Goal: Task Accomplishment & Management: Use online tool/utility

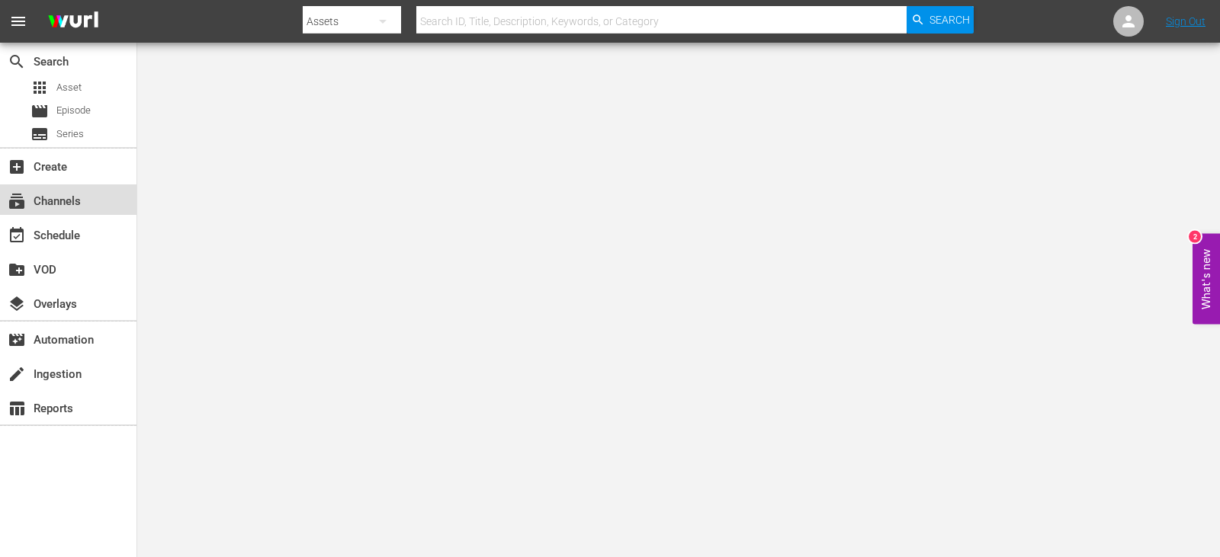
click at [69, 188] on div "subscriptions Channels" at bounding box center [68, 200] width 137 height 31
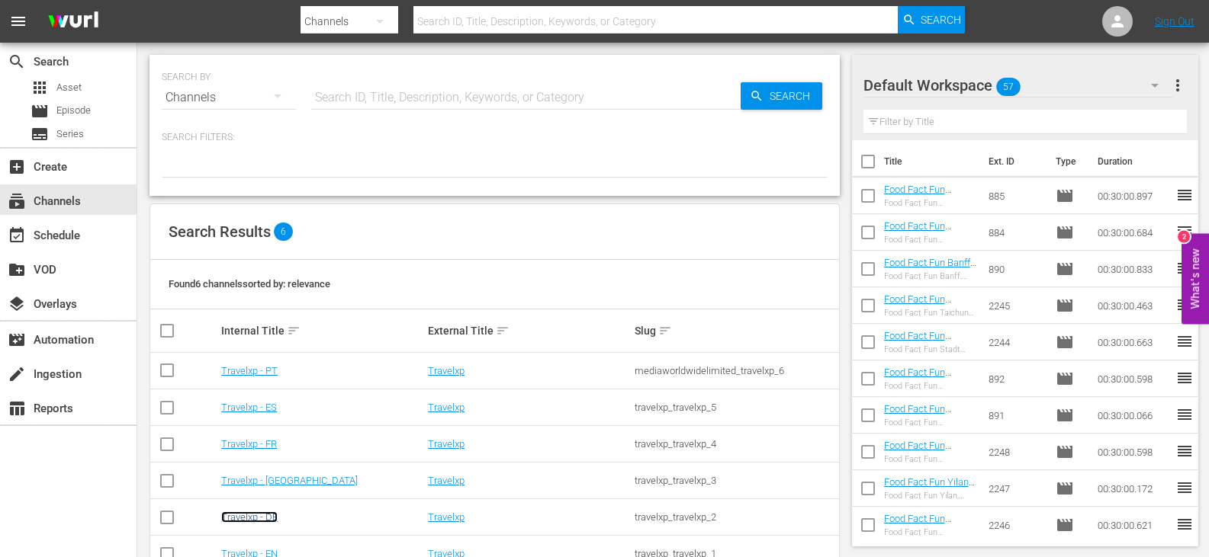
click at [255, 518] on link "Travelxp - DE" at bounding box center [249, 517] width 56 height 11
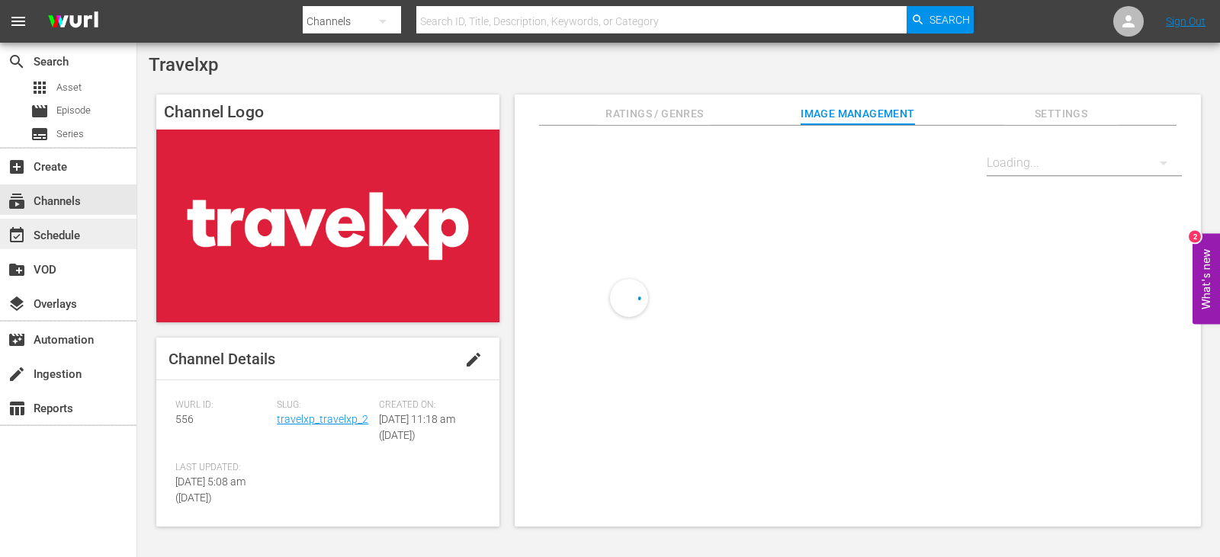
click at [65, 231] on div "event_available Schedule" at bounding box center [42, 233] width 85 height 14
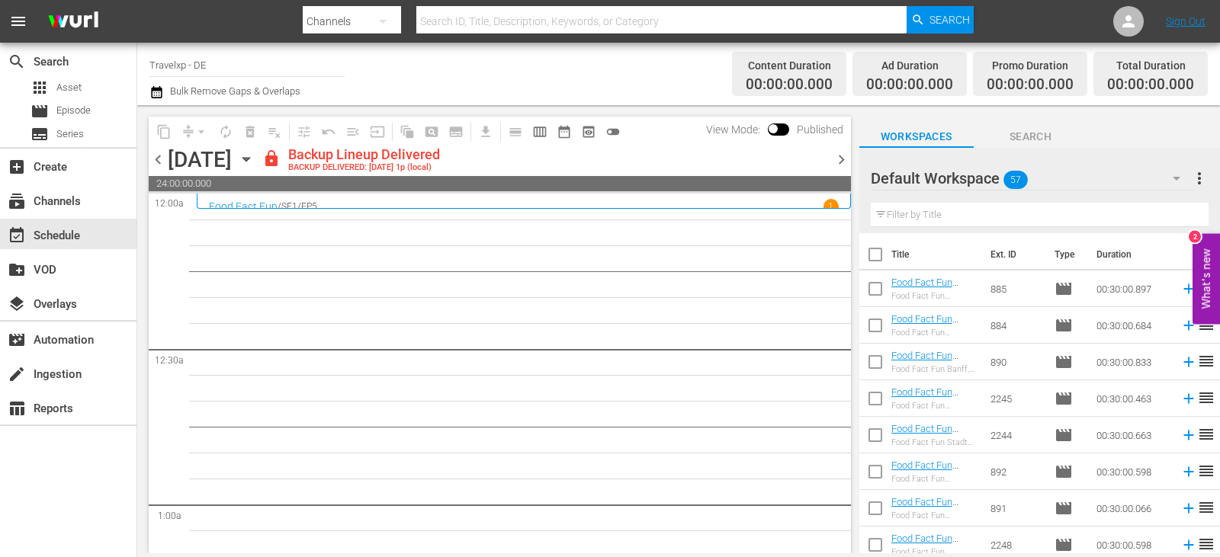
click at [840, 157] on span "chevron_right" at bounding box center [841, 159] width 19 height 19
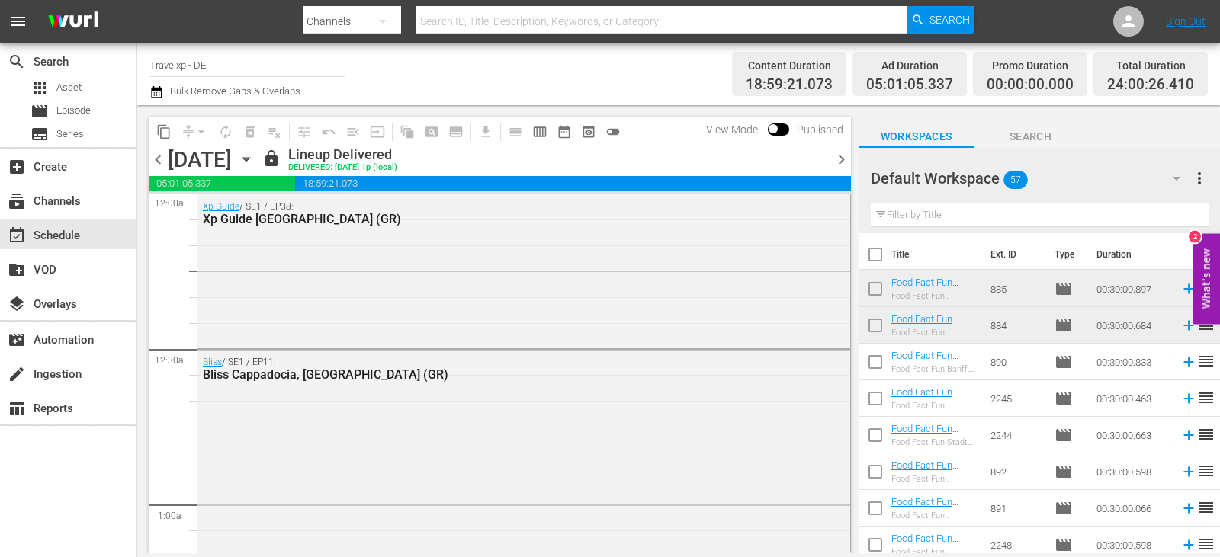
click at [840, 157] on span "chevron_right" at bounding box center [841, 159] width 19 height 19
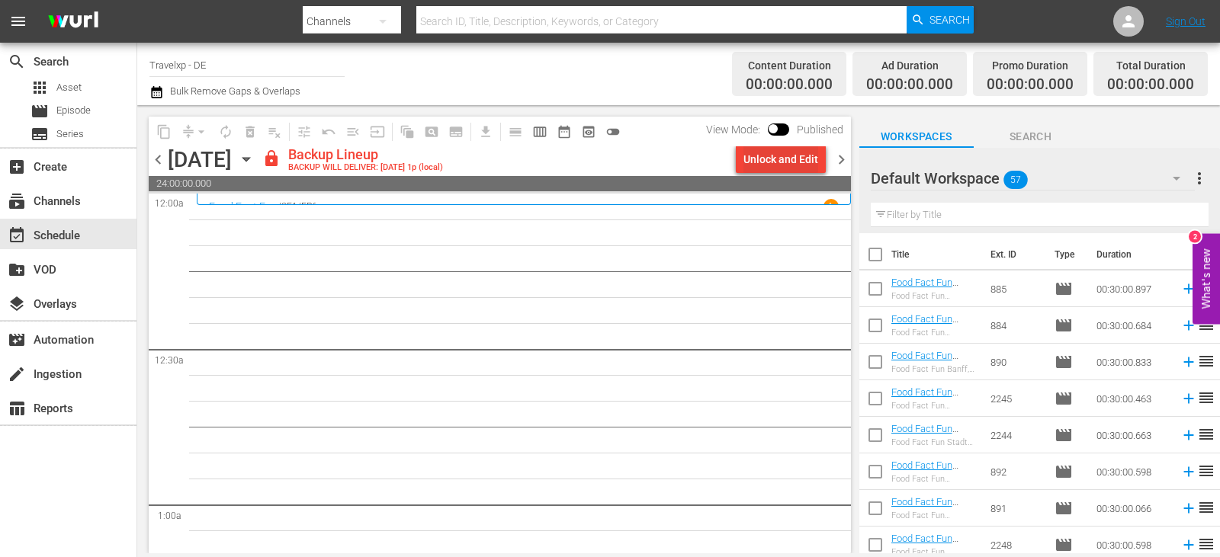
click at [787, 156] on div "Unlock and Edit" at bounding box center [781, 159] width 75 height 27
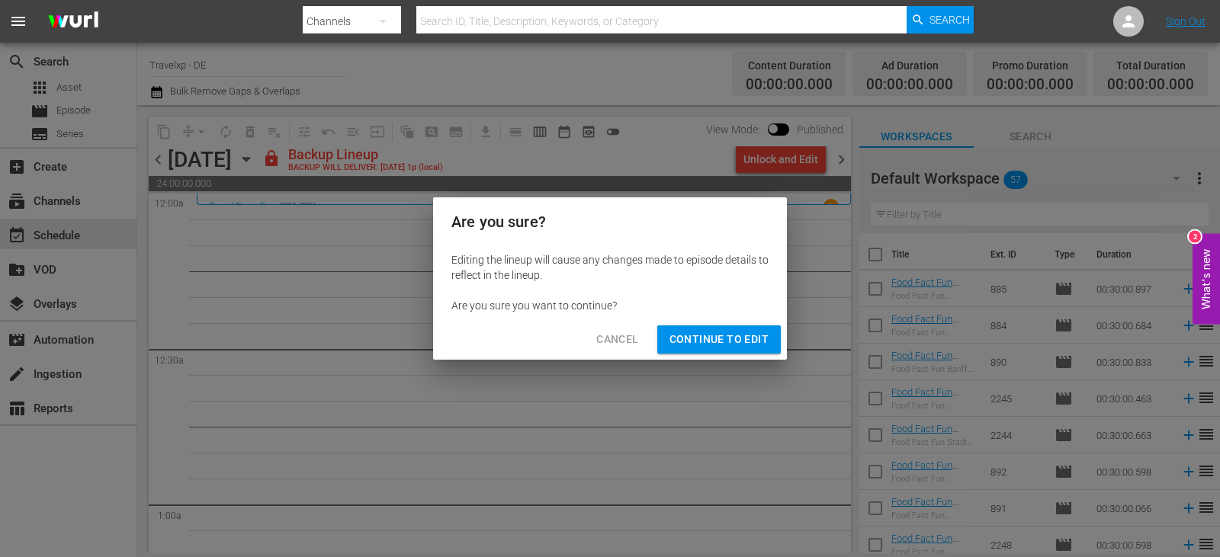
click at [724, 340] on span "Continue to Edit" at bounding box center [719, 339] width 99 height 19
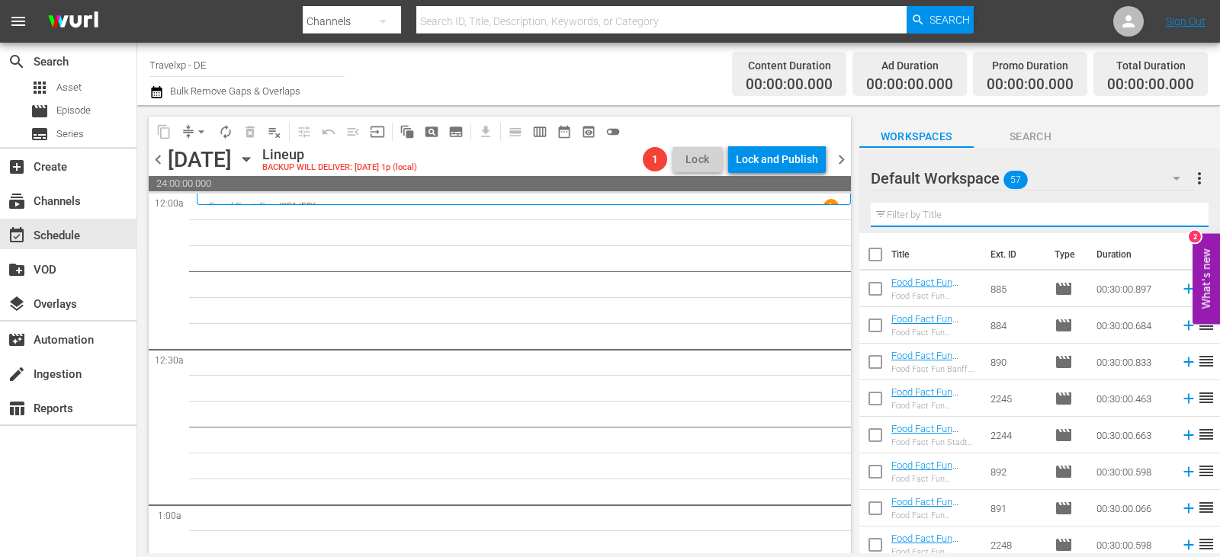
click at [946, 220] on input "text" at bounding box center [1040, 215] width 338 height 24
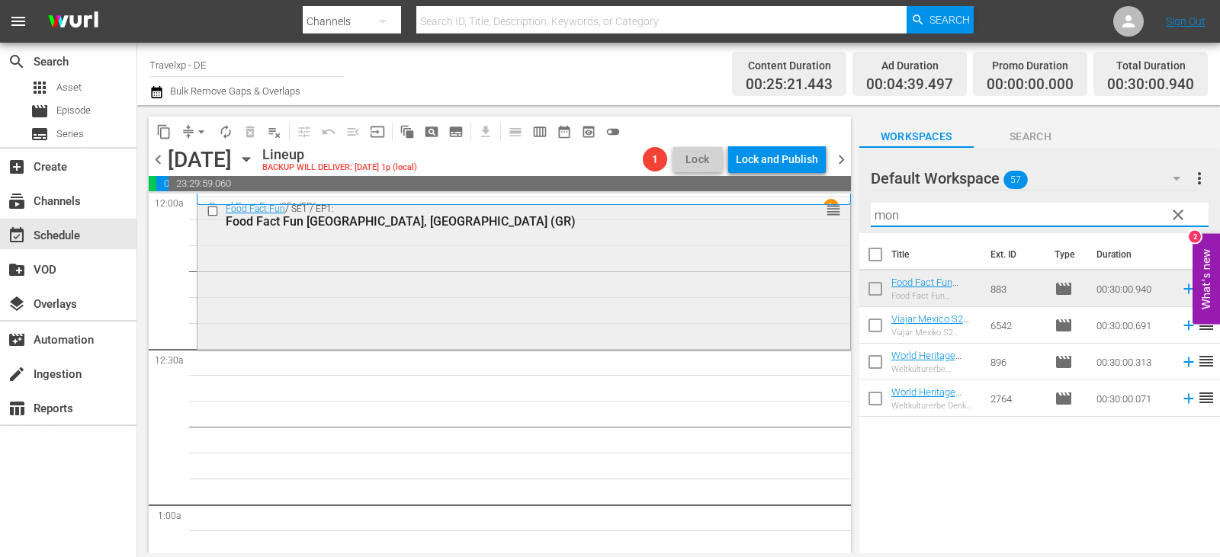
drag, startPoint x: 918, startPoint y: 216, endPoint x: 827, endPoint y: 222, distance: 91.7
click at [827, 222] on div "content_copy compress arrow_drop_down autorenew_outlined delete_forever_outline…" at bounding box center [678, 329] width 1083 height 448
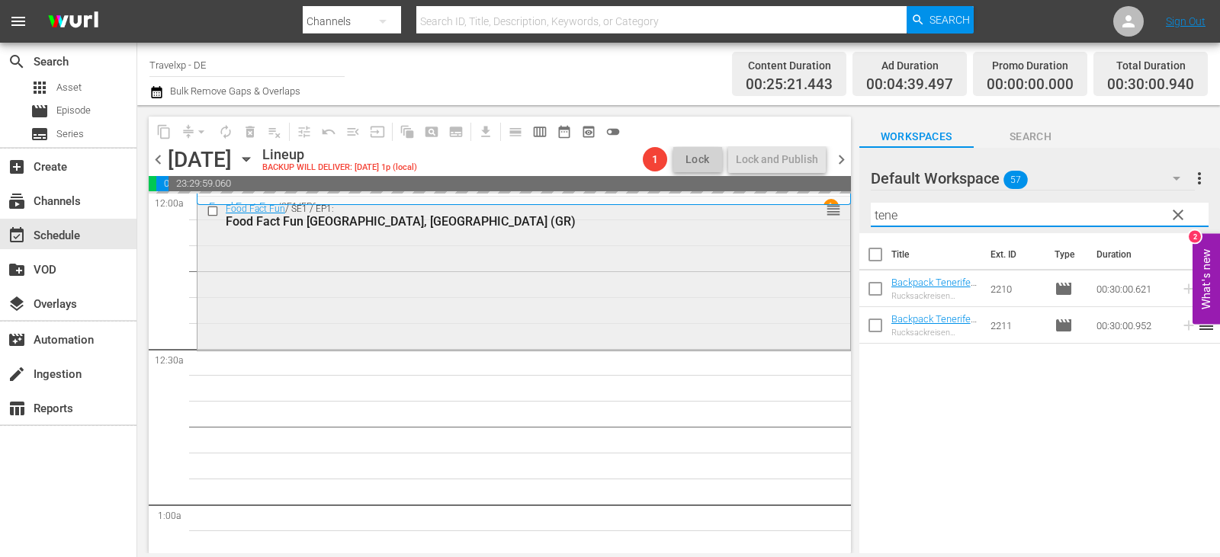
drag, startPoint x: 911, startPoint y: 210, endPoint x: 810, endPoint y: 223, distance: 102.3
click at [810, 223] on div "content_copy compress arrow_drop_down autorenew_outlined delete_forever_outline…" at bounding box center [678, 329] width 1083 height 448
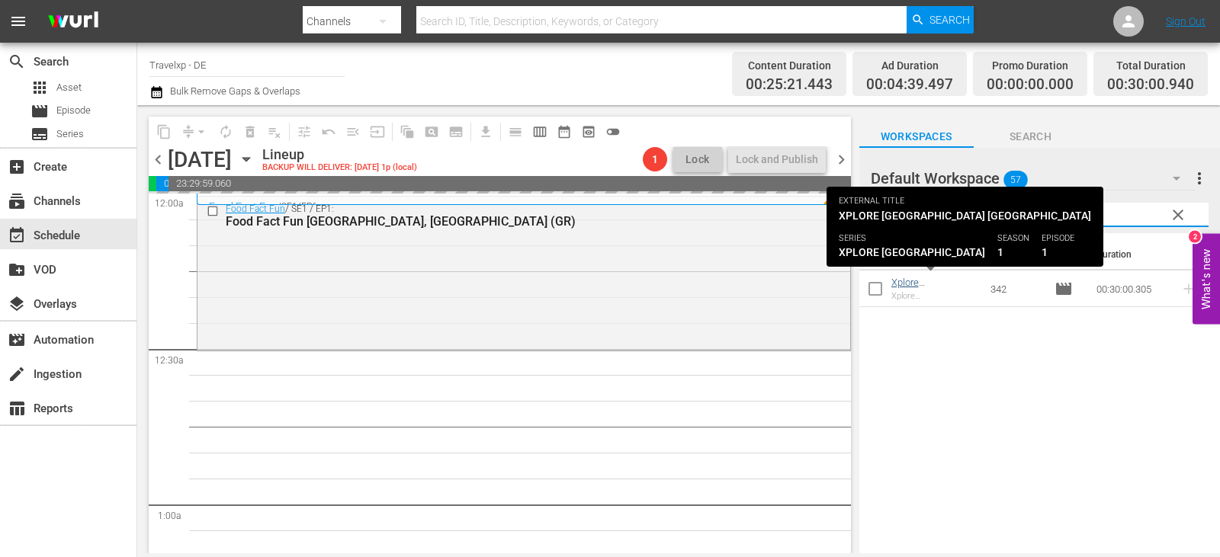
type input "colo"
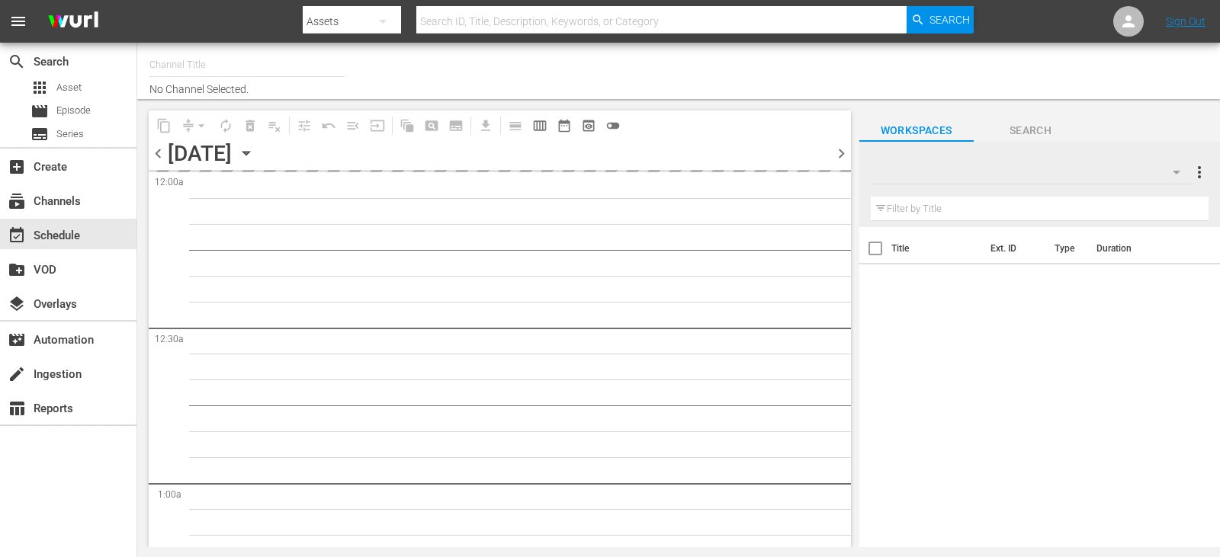
type input "Travelxp - DE (556)"
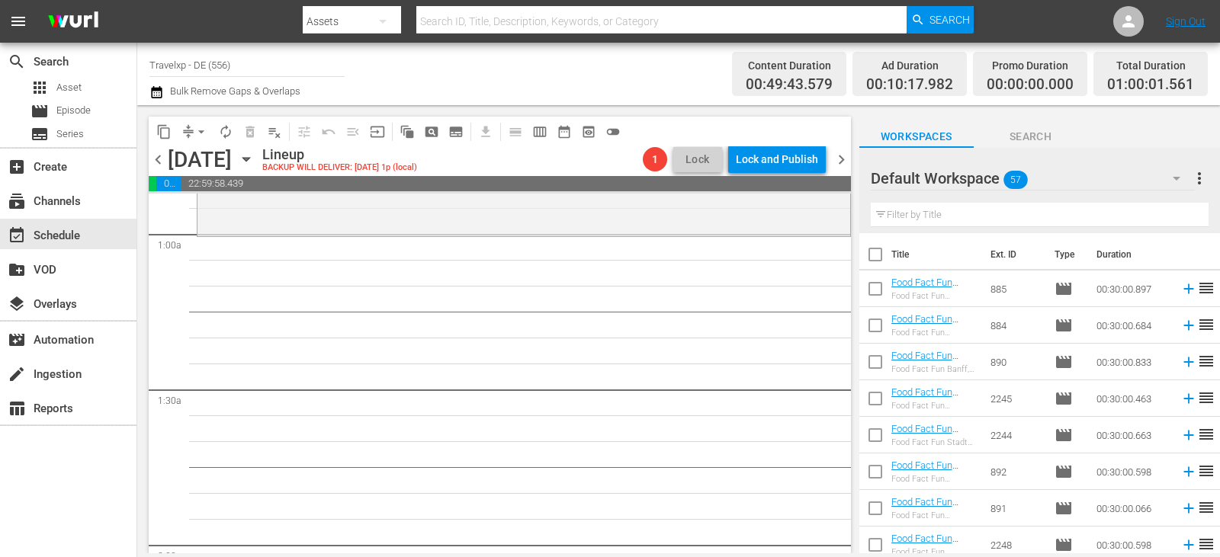
scroll to position [305, 0]
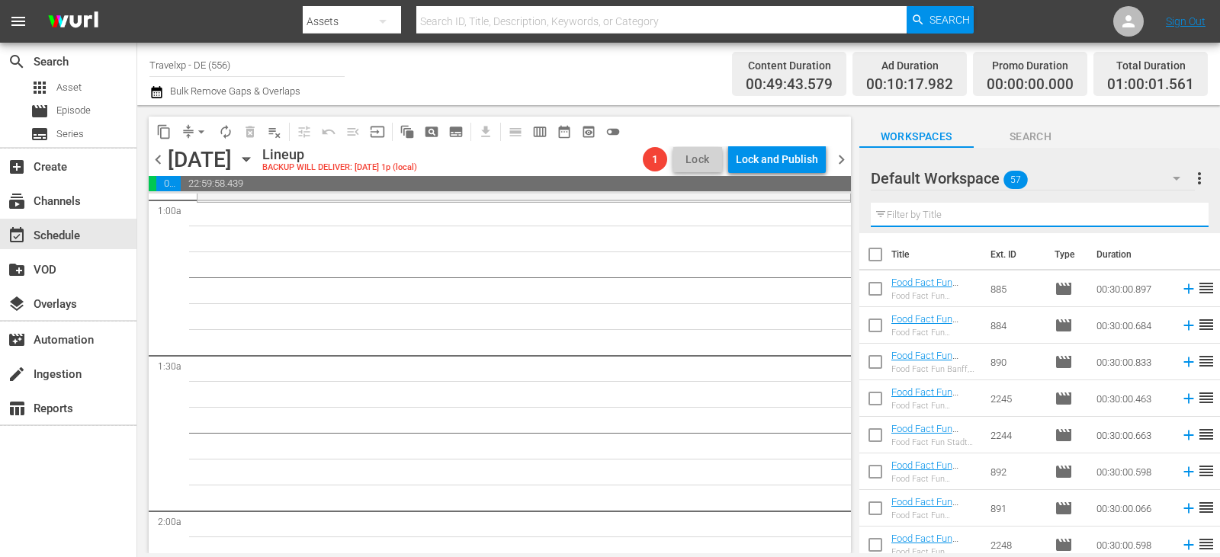
click at [935, 218] on input "text" at bounding box center [1040, 215] width 338 height 24
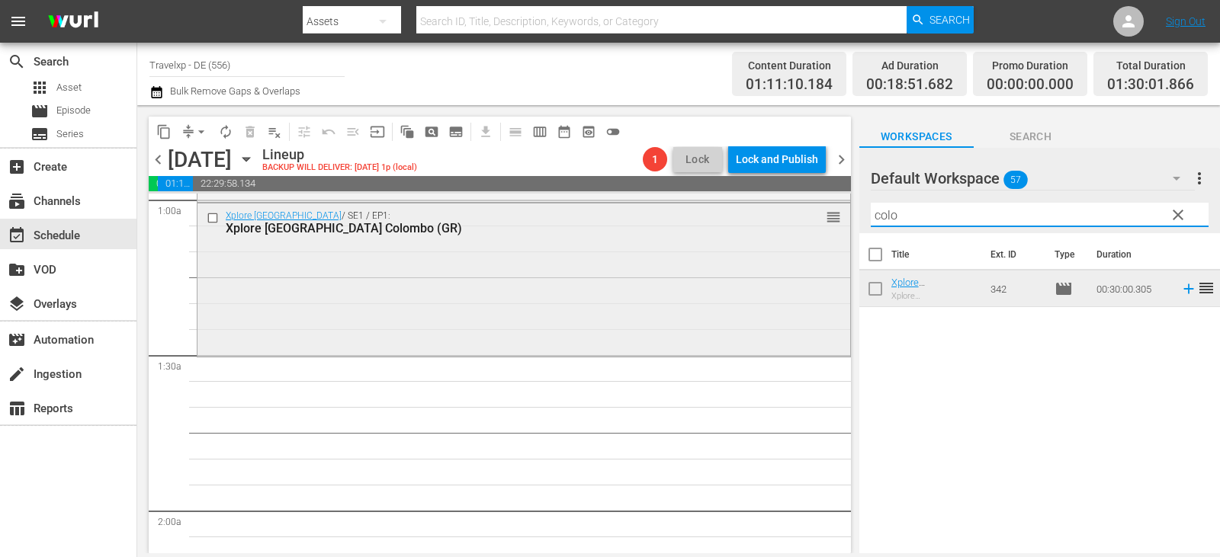
drag, startPoint x: 916, startPoint y: 223, endPoint x: 800, endPoint y: 223, distance: 115.9
click at [800, 223] on div "content_copy compress arrow_drop_down autorenew_outlined delete_forever_outline…" at bounding box center [678, 329] width 1083 height 448
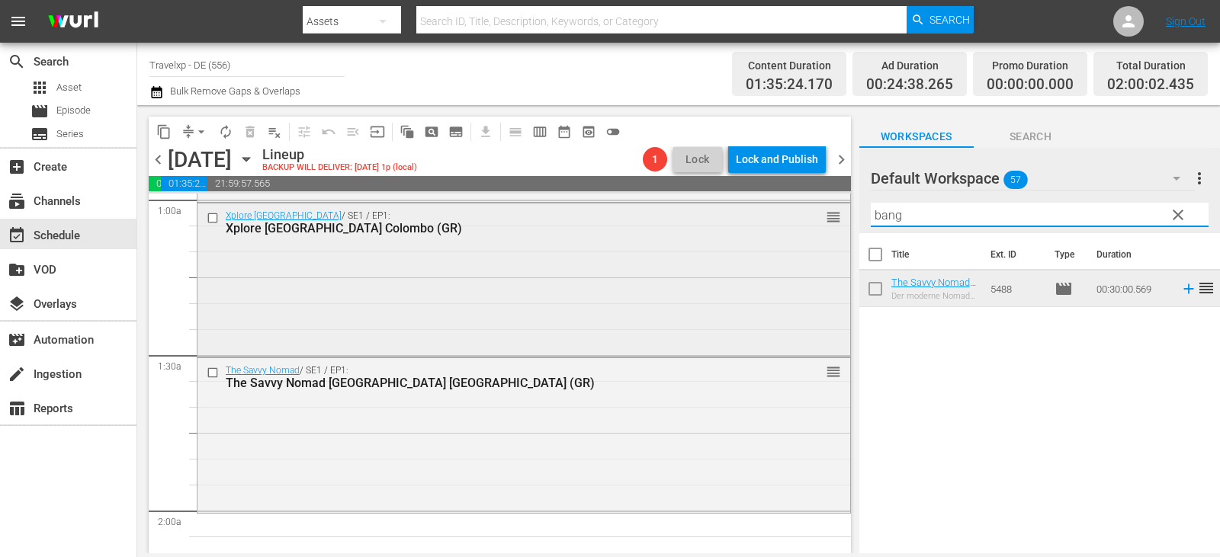
drag, startPoint x: 911, startPoint y: 219, endPoint x: 838, endPoint y: 221, distance: 72.5
click at [838, 221] on div "content_copy compress arrow_drop_down autorenew_outlined delete_forever_outline…" at bounding box center [678, 329] width 1083 height 448
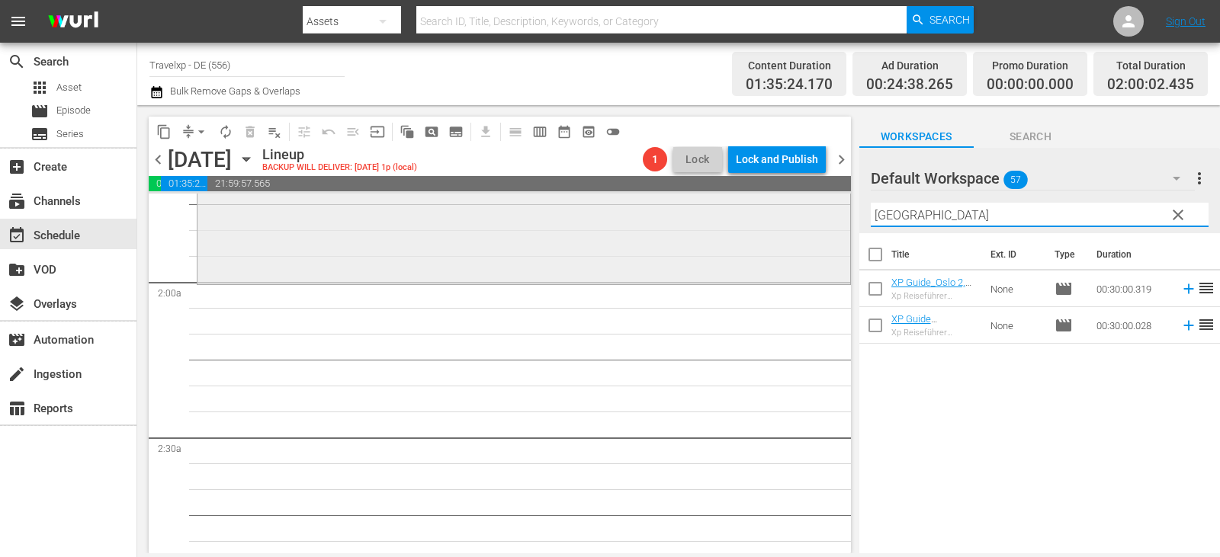
scroll to position [610, 0]
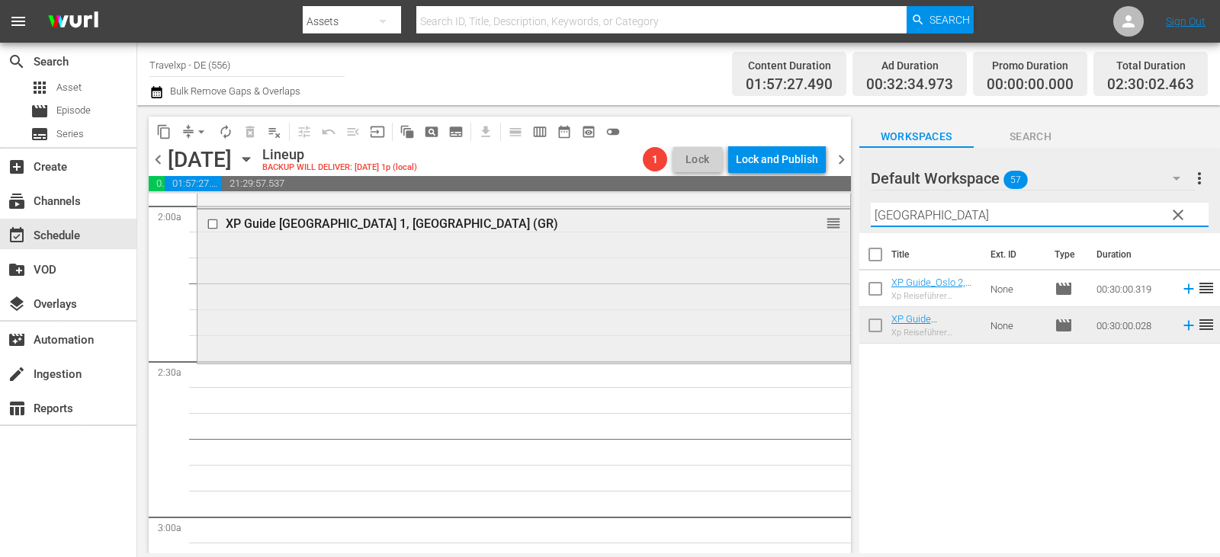
drag, startPoint x: 915, startPoint y: 222, endPoint x: 770, endPoint y: 221, distance: 144.9
click at [770, 221] on div "content_copy compress arrow_drop_down autorenew_outlined delete_forever_outline…" at bounding box center [678, 329] width 1083 height 448
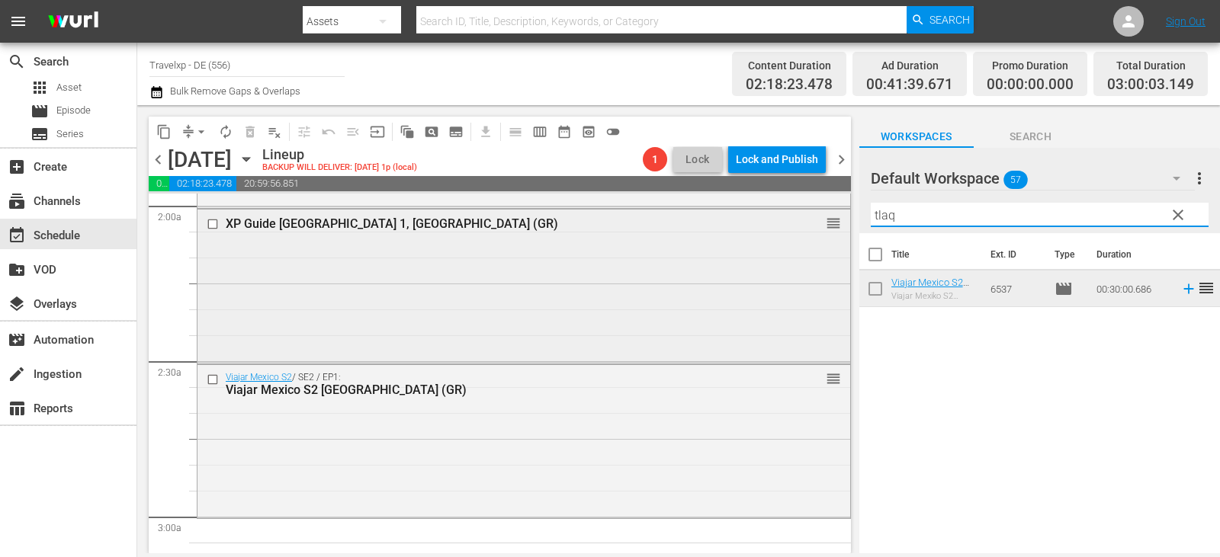
drag, startPoint x: 917, startPoint y: 220, endPoint x: 808, endPoint y: 224, distance: 109.2
click at [808, 224] on div "content_copy compress arrow_drop_down autorenew_outlined delete_forever_outline…" at bounding box center [678, 329] width 1083 height 448
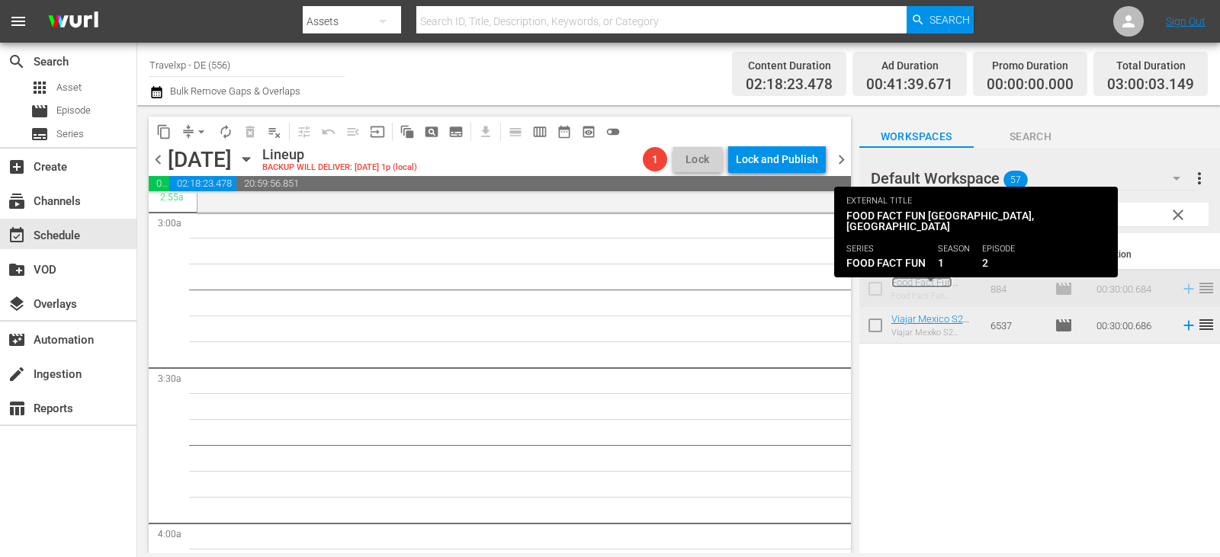
scroll to position [900, 0]
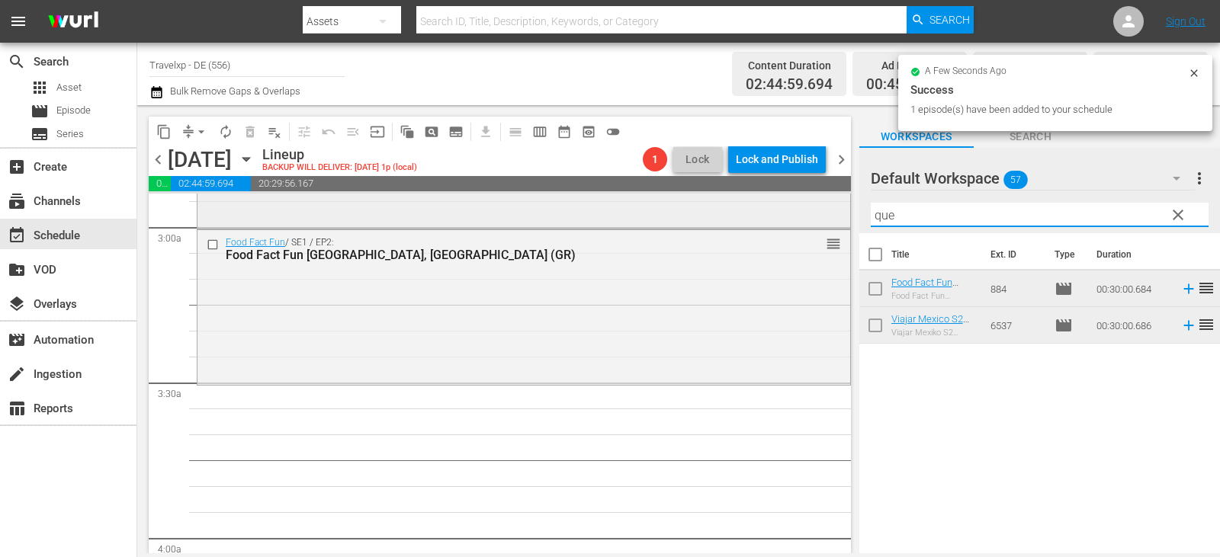
drag, startPoint x: 908, startPoint y: 215, endPoint x: 757, endPoint y: 216, distance: 150.2
click at [757, 216] on div "content_copy compress arrow_drop_down autorenew_outlined delete_forever_outline…" at bounding box center [678, 329] width 1083 height 448
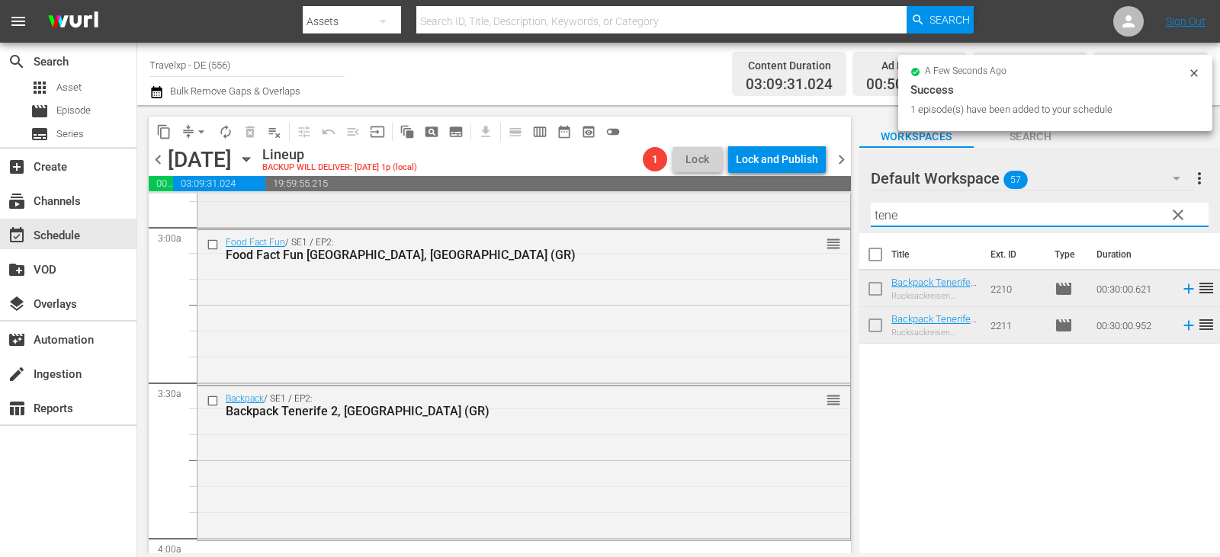
drag, startPoint x: 917, startPoint y: 212, endPoint x: 763, endPoint y: 211, distance: 154.8
click at [763, 211] on div "content_copy compress arrow_drop_down autorenew_outlined delete_forever_outline…" at bounding box center [678, 329] width 1083 height 448
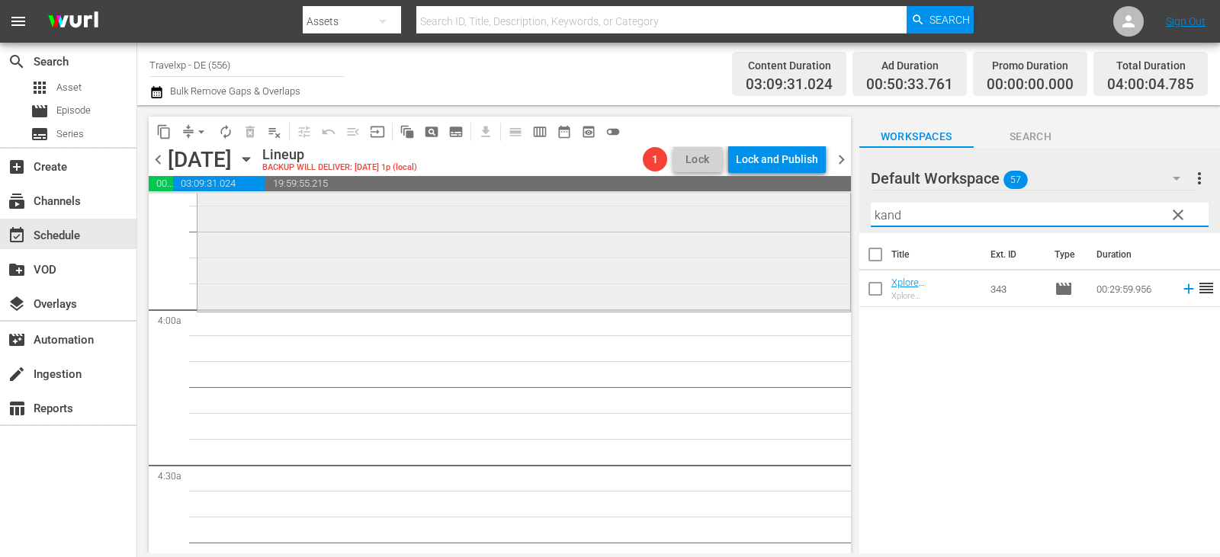
scroll to position [1205, 0]
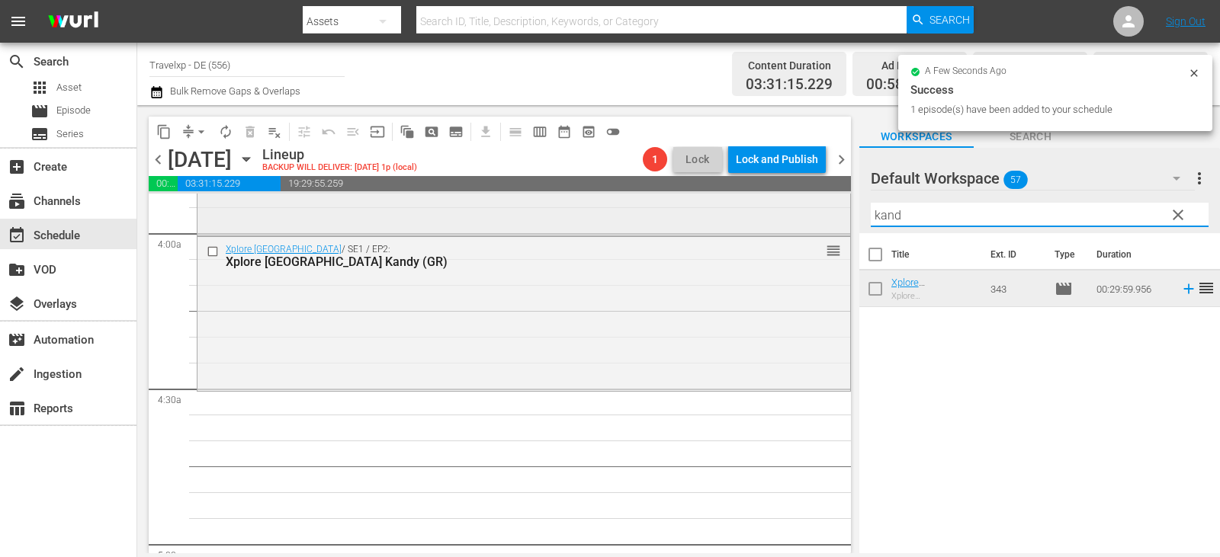
drag, startPoint x: 922, startPoint y: 220, endPoint x: 810, endPoint y: 223, distance: 112.1
click at [810, 223] on div "content_copy compress arrow_drop_down autorenew_outlined delete_forever_outline…" at bounding box center [678, 329] width 1083 height 448
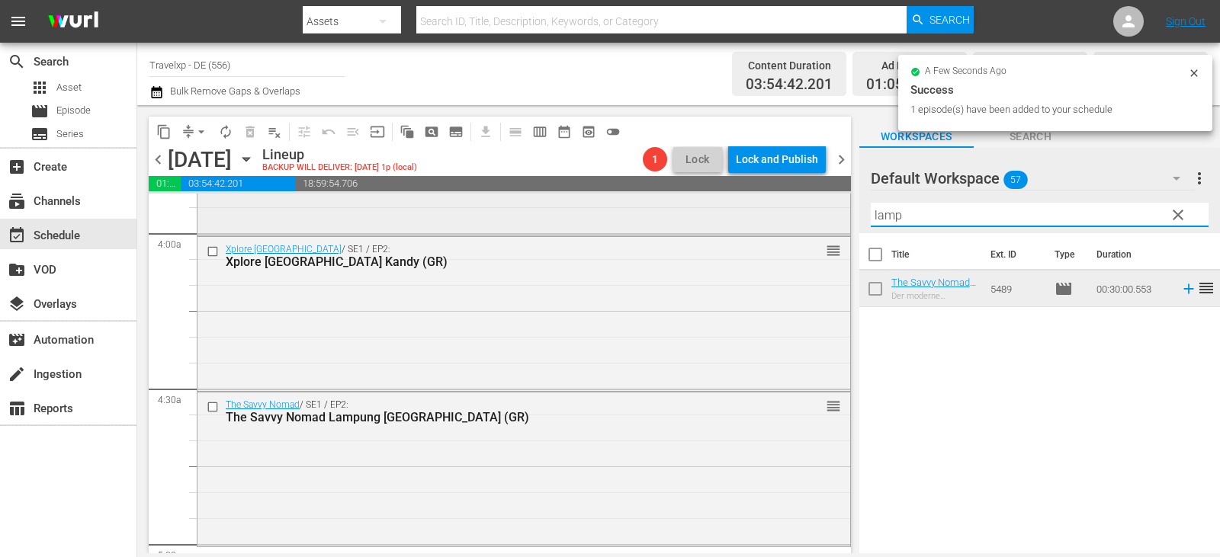
drag, startPoint x: 923, startPoint y: 219, endPoint x: 689, endPoint y: 222, distance: 233.4
click at [689, 222] on div "content_copy compress arrow_drop_down autorenew_outlined delete_forever_outline…" at bounding box center [678, 329] width 1083 height 448
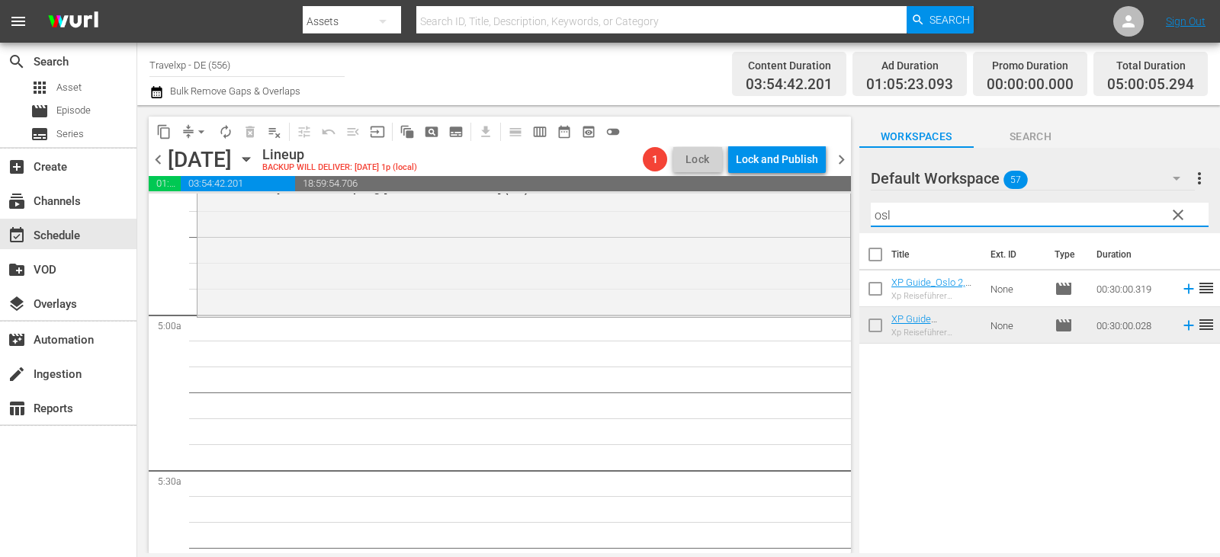
scroll to position [1510, 0]
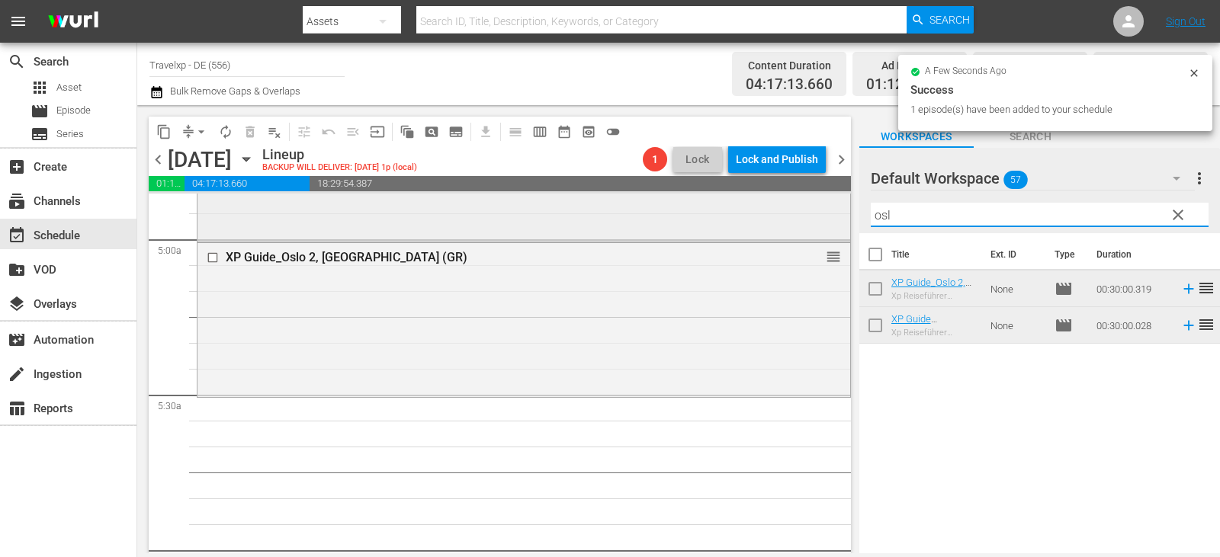
drag, startPoint x: 905, startPoint y: 214, endPoint x: 764, endPoint y: 208, distance: 141.2
click at [764, 208] on div "content_copy compress arrow_drop_down autorenew_outlined delete_forever_outline…" at bounding box center [678, 329] width 1083 height 448
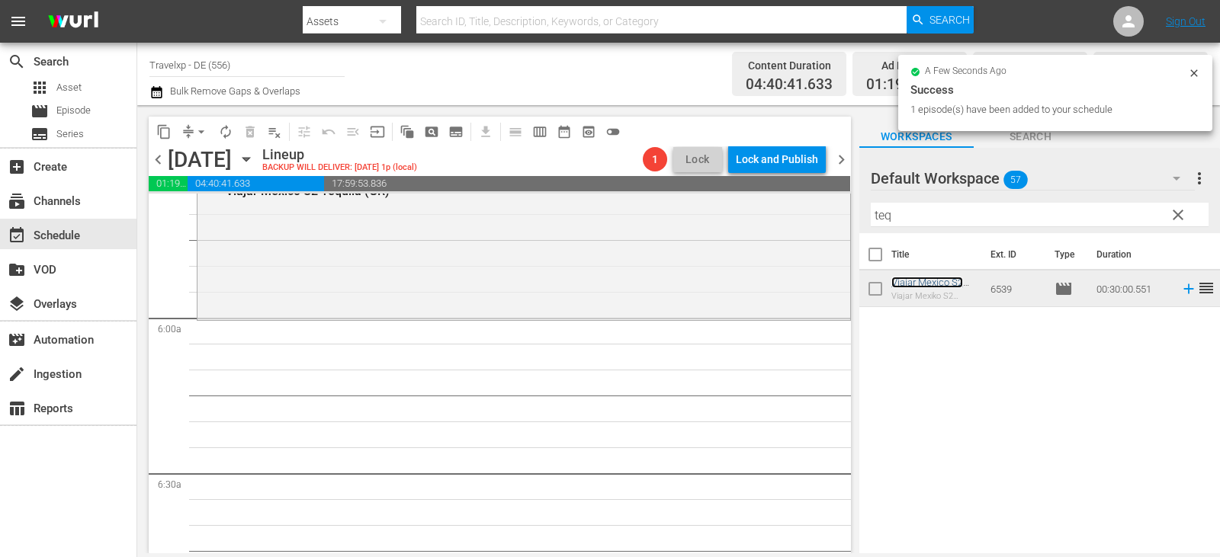
scroll to position [1815, 0]
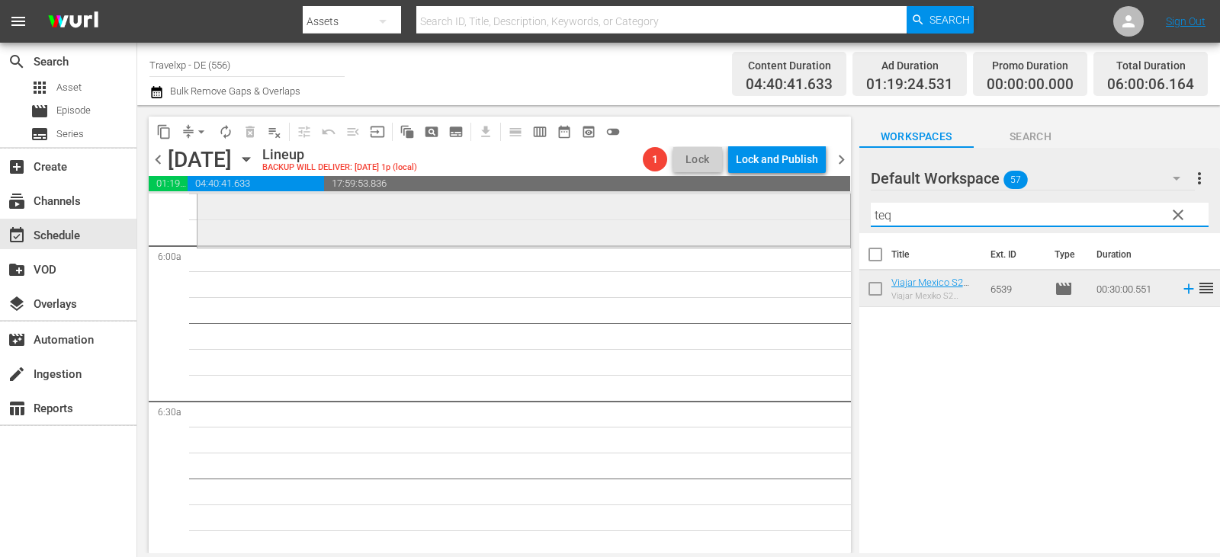
drag, startPoint x: 920, startPoint y: 213, endPoint x: 820, endPoint y: 220, distance: 100.1
click at [820, 220] on div "content_copy compress arrow_drop_down autorenew_outlined delete_forever_outline…" at bounding box center [678, 329] width 1083 height 448
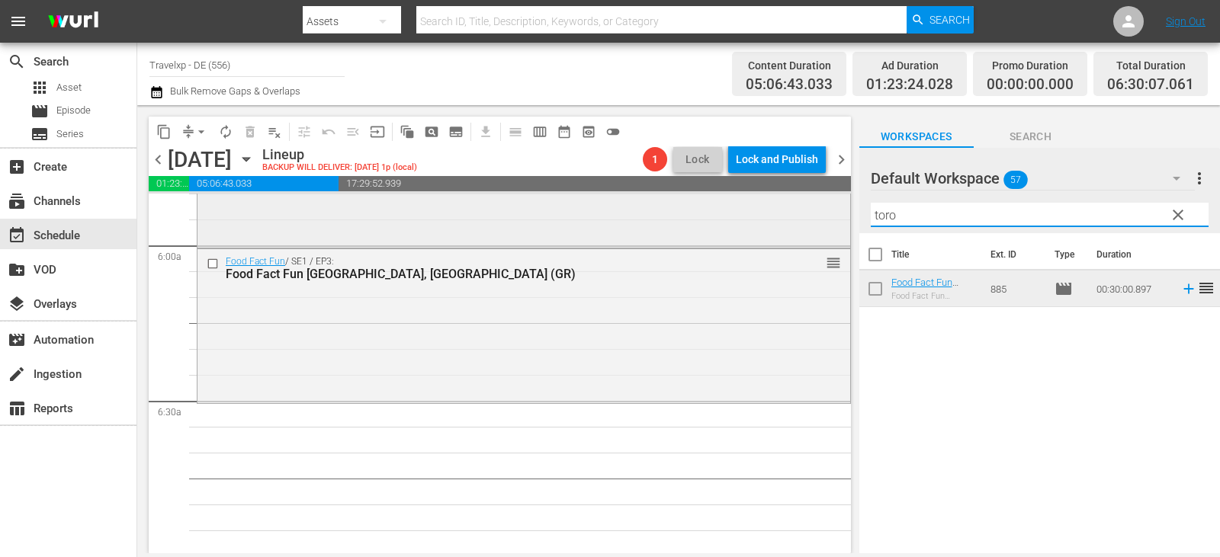
drag, startPoint x: 914, startPoint y: 214, endPoint x: 821, endPoint y: 214, distance: 93.0
click at [821, 214] on div "content_copy compress arrow_drop_down autorenew_outlined delete_forever_outline…" at bounding box center [678, 329] width 1083 height 448
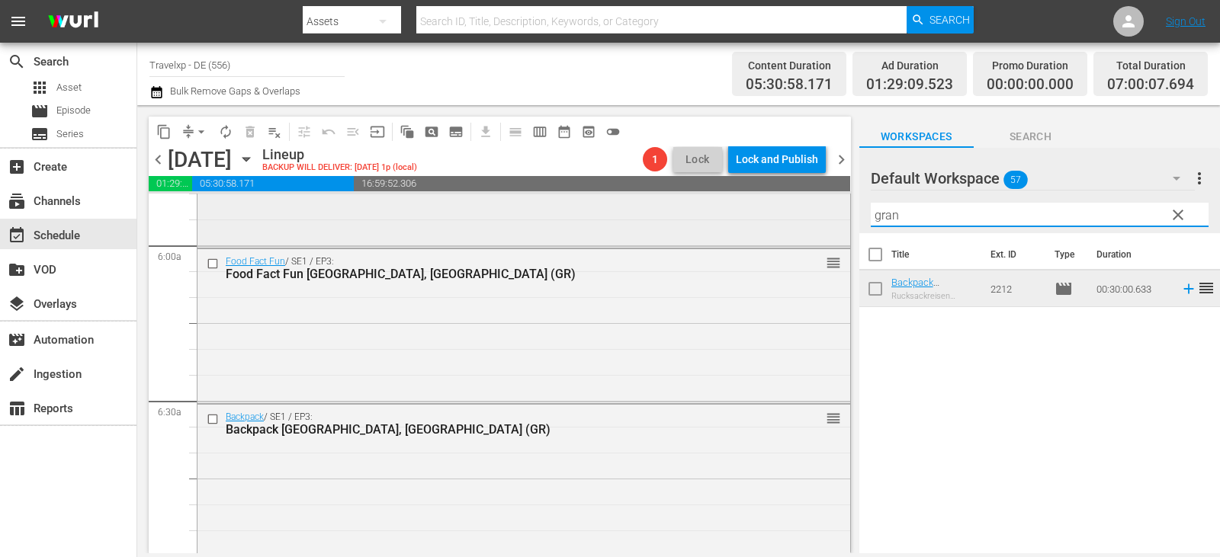
drag, startPoint x: 884, startPoint y: 220, endPoint x: 767, endPoint y: 220, distance: 116.7
click at [767, 220] on div "content_copy compress arrow_drop_down autorenew_outlined delete_forever_outline…" at bounding box center [678, 329] width 1083 height 448
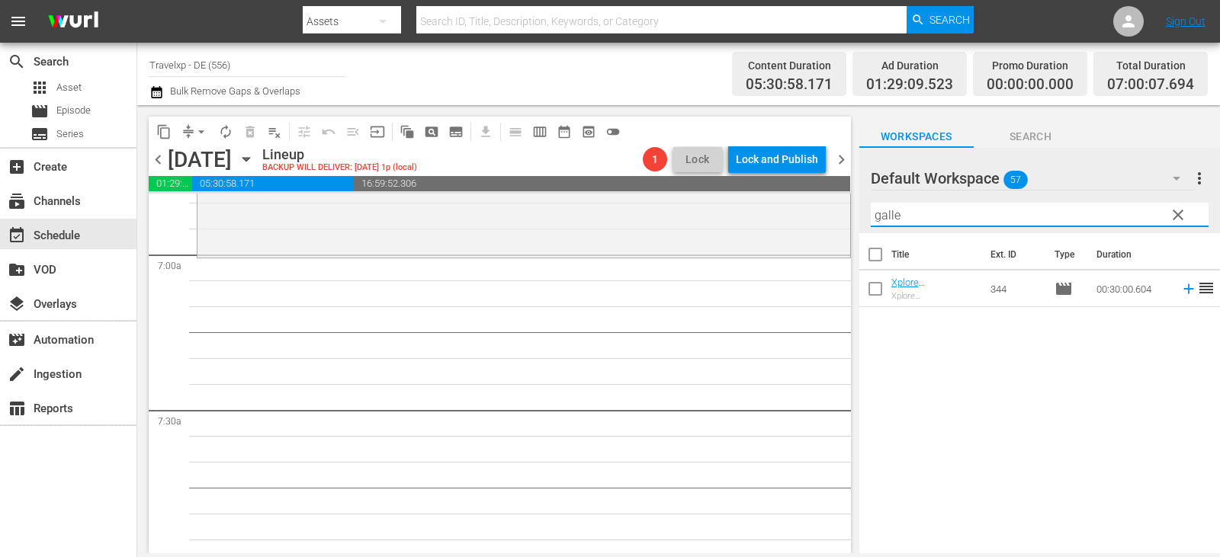
scroll to position [2120, 0]
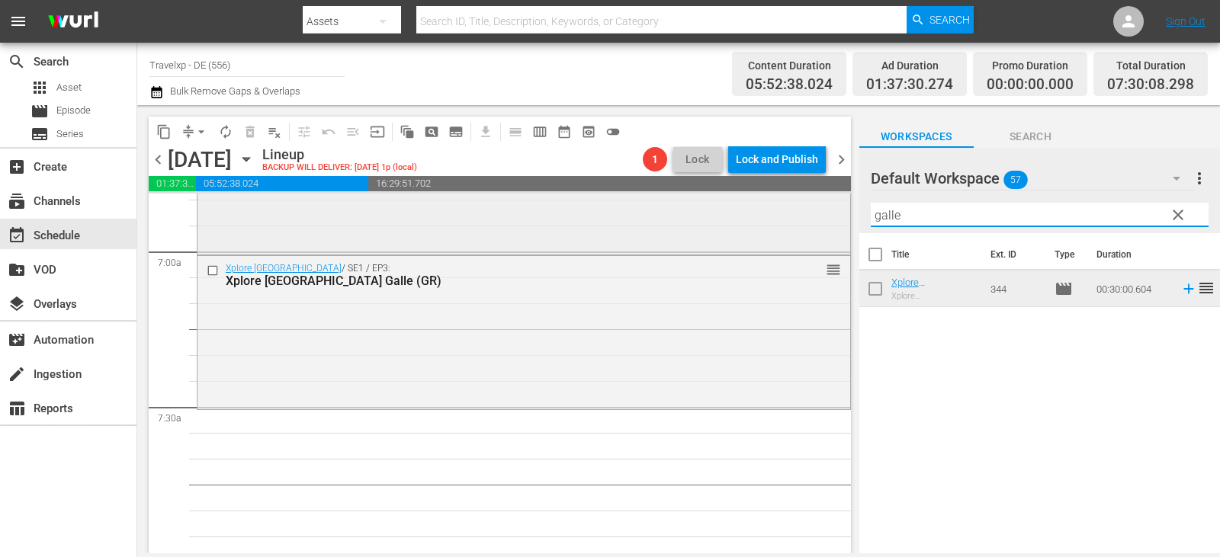
drag, startPoint x: 914, startPoint y: 216, endPoint x: 745, endPoint y: 239, distance: 170.8
click at [745, 239] on div "content_copy compress arrow_drop_down autorenew_outlined delete_forever_outline…" at bounding box center [678, 329] width 1083 height 448
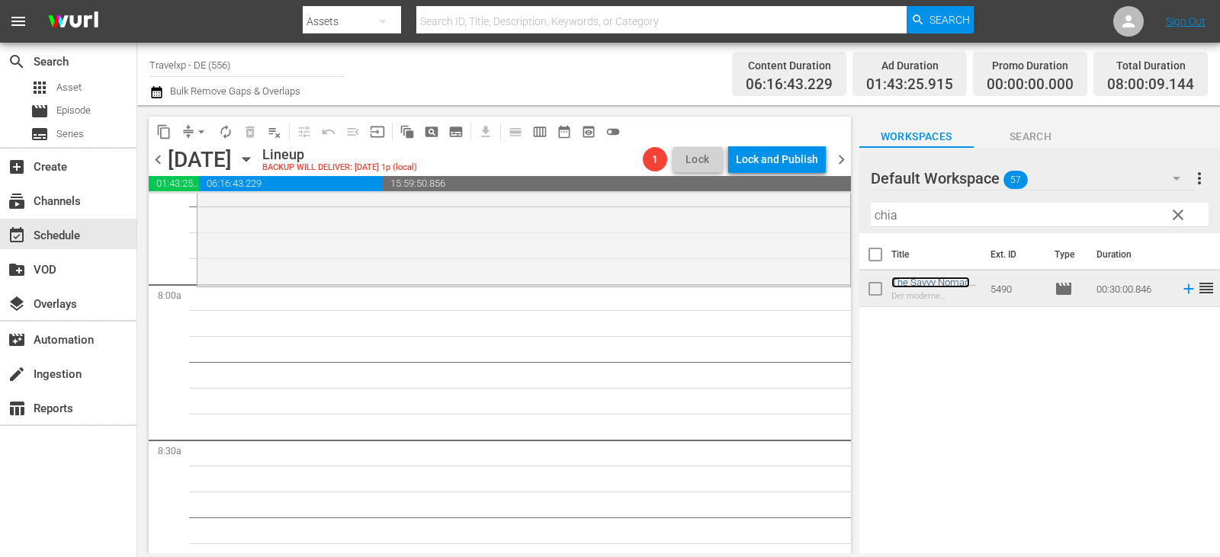
scroll to position [2425, 0]
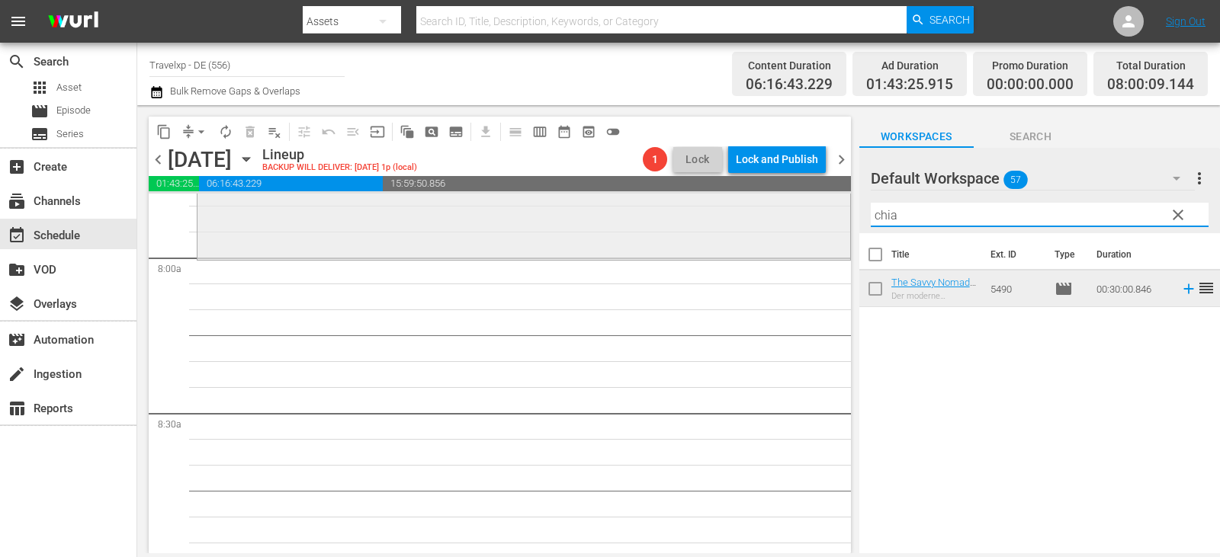
drag, startPoint x: 928, startPoint y: 216, endPoint x: 814, endPoint y: 218, distance: 114.4
click at [814, 218] on div "content_copy compress arrow_drop_down autorenew_outlined delete_forever_outline…" at bounding box center [678, 329] width 1083 height 448
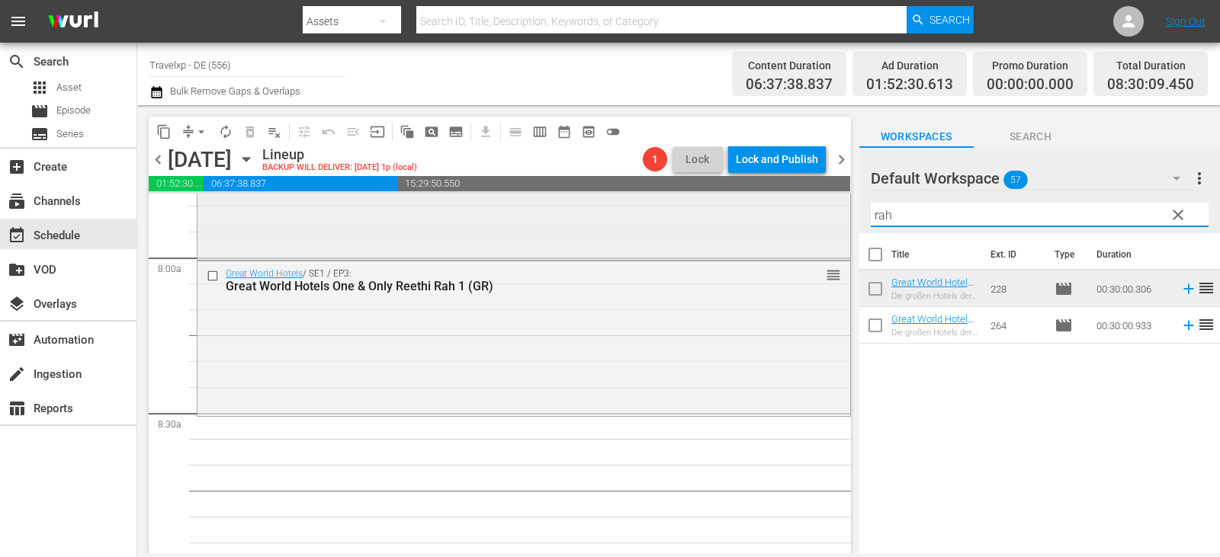
drag, startPoint x: 912, startPoint y: 220, endPoint x: 762, endPoint y: 216, distance: 150.3
click at [762, 216] on div "content_copy compress arrow_drop_down autorenew_outlined delete_forever_outline…" at bounding box center [678, 329] width 1083 height 448
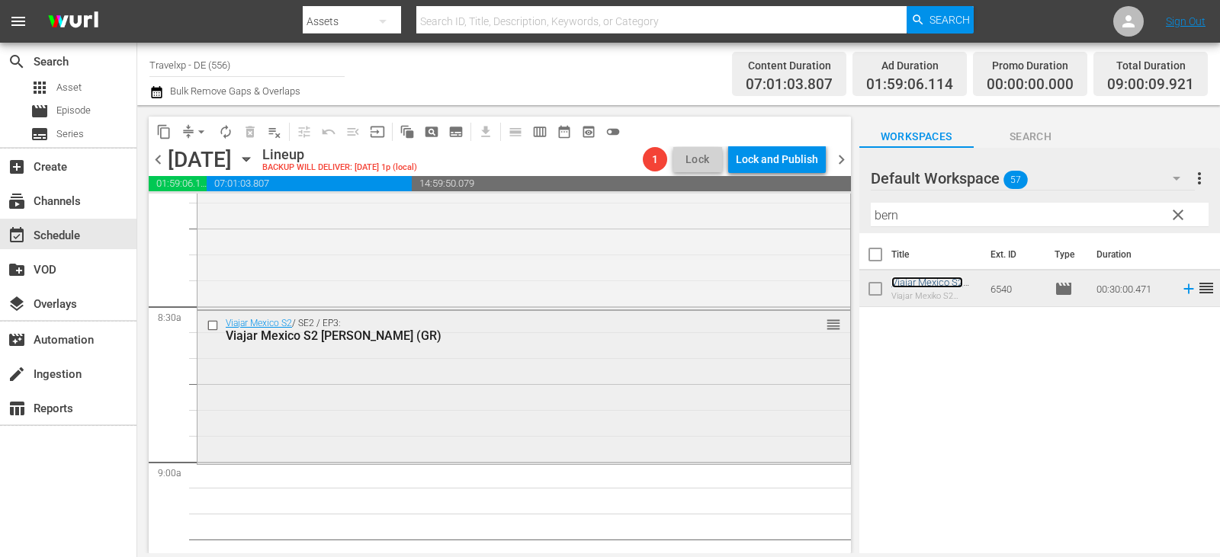
scroll to position [2654, 0]
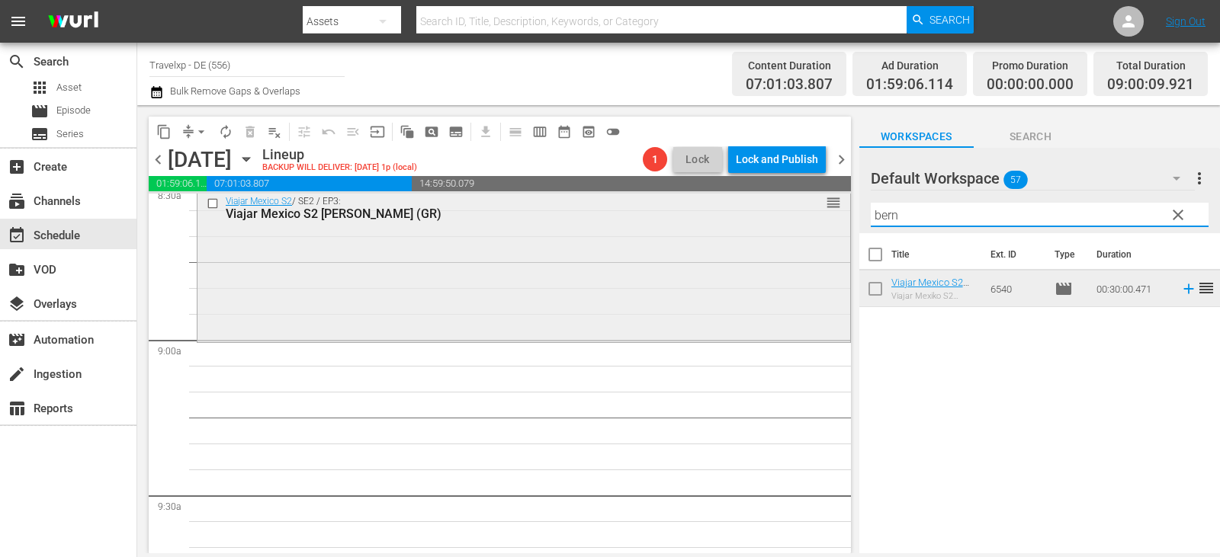
drag, startPoint x: 923, startPoint y: 214, endPoint x: 820, endPoint y: 228, distance: 103.9
click at [820, 228] on div "content_copy compress arrow_drop_down autorenew_outlined delete_forever_outline…" at bounding box center [678, 329] width 1083 height 448
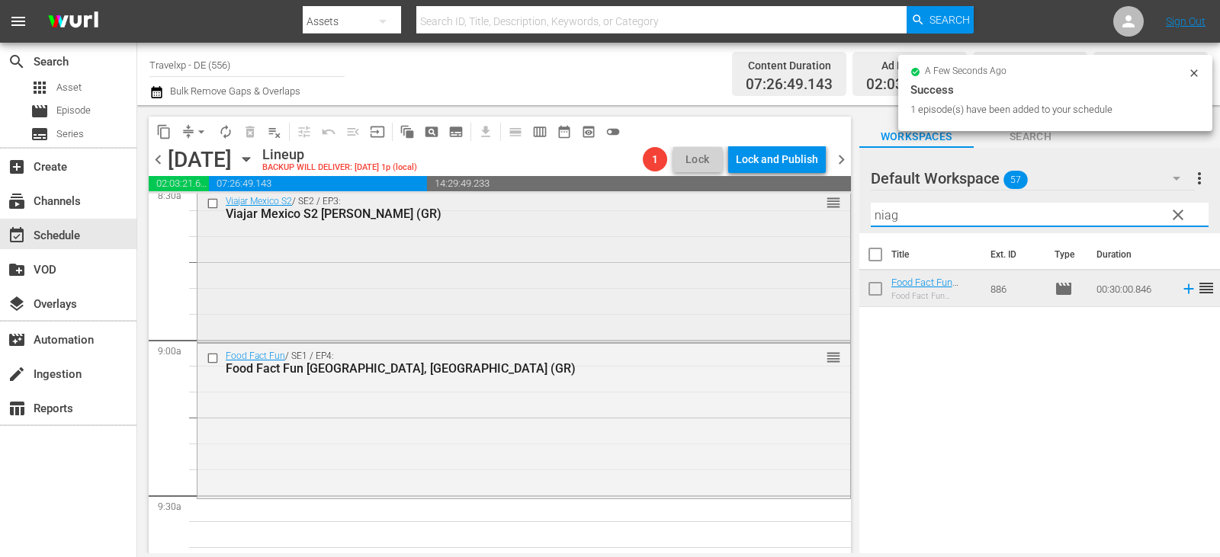
drag, startPoint x: 912, startPoint y: 220, endPoint x: 736, endPoint y: 233, distance: 176.6
click at [736, 233] on div "content_copy compress arrow_drop_down autorenew_outlined delete_forever_outline…" at bounding box center [678, 329] width 1083 height 448
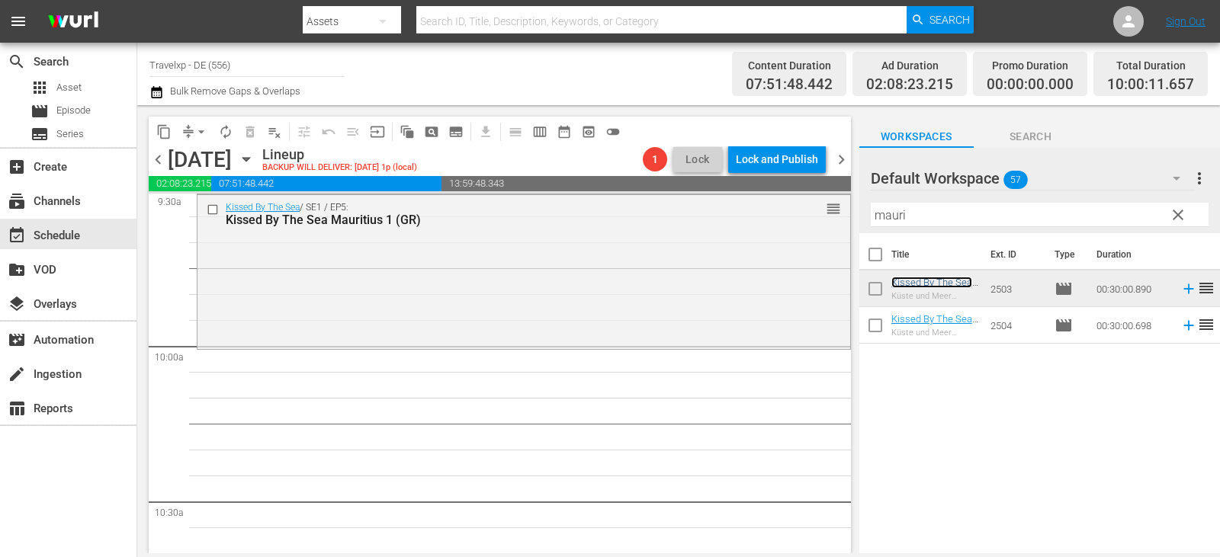
scroll to position [3035, 0]
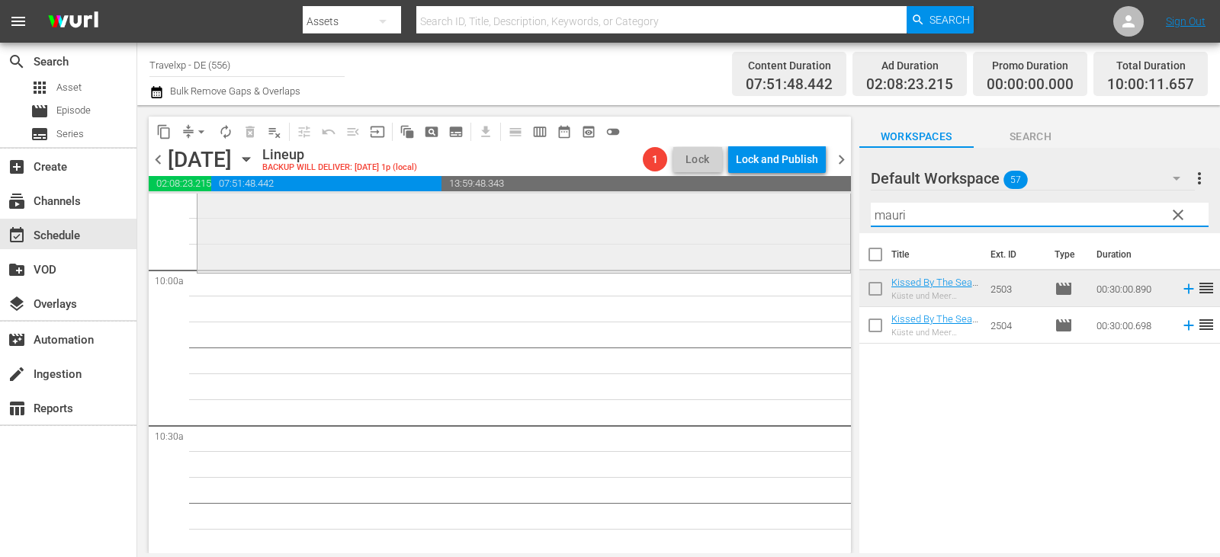
drag, startPoint x: 929, startPoint y: 217, endPoint x: 835, endPoint y: 217, distance: 93.8
click at [835, 217] on div "content_copy compress arrow_drop_down autorenew_outlined delete_forever_outline…" at bounding box center [678, 329] width 1083 height 448
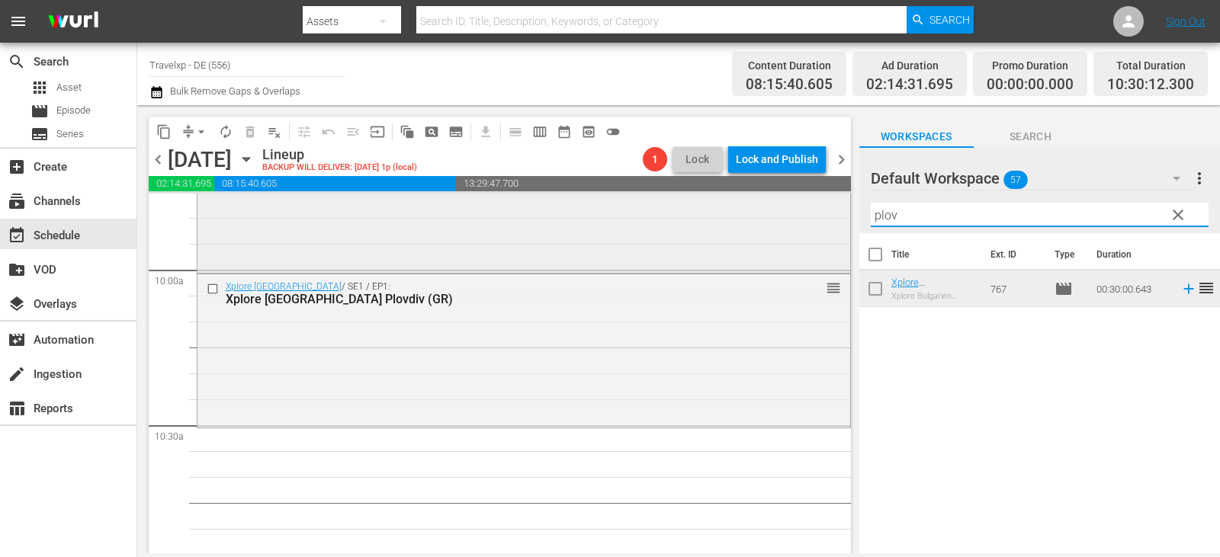
drag, startPoint x: 913, startPoint y: 216, endPoint x: 811, endPoint y: 216, distance: 102.2
click at [811, 216] on div "content_copy compress arrow_drop_down autorenew_outlined delete_forever_outline…" at bounding box center [678, 329] width 1083 height 448
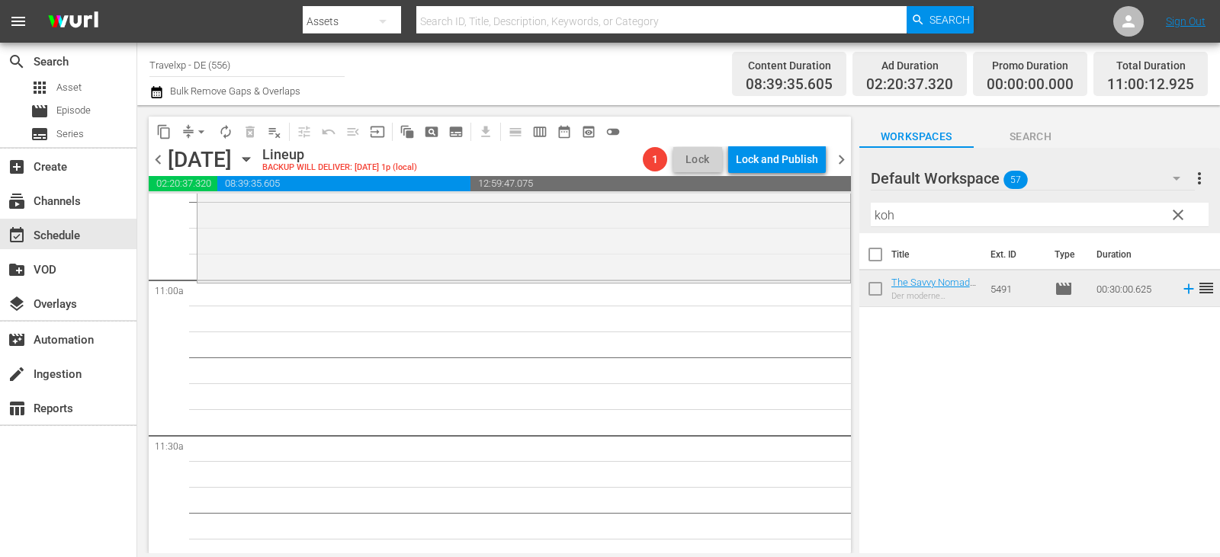
scroll to position [3340, 0]
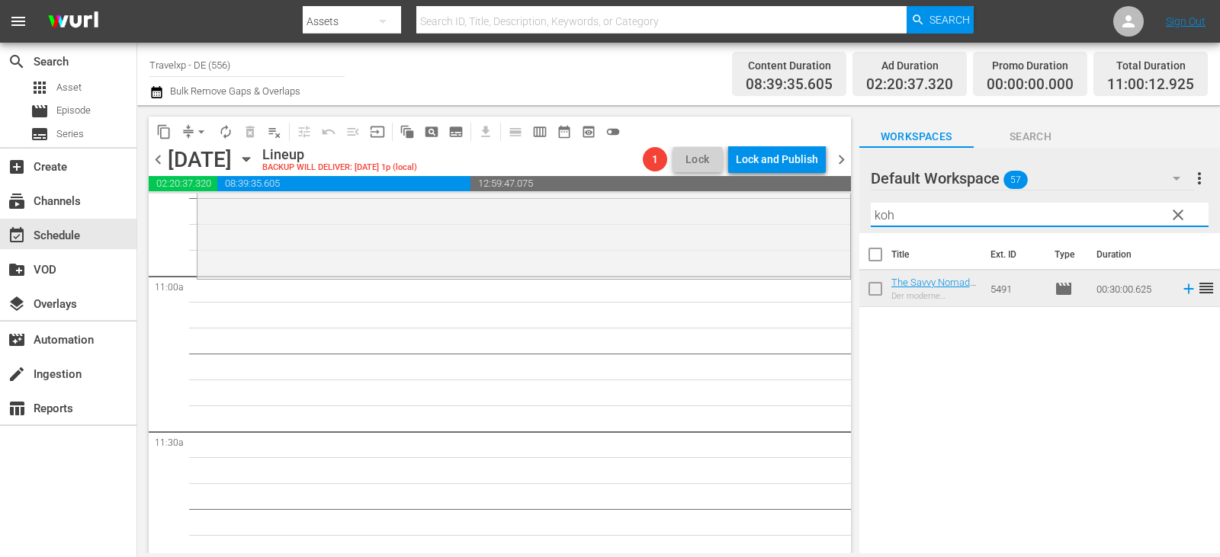
click at [843, 219] on div "content_copy compress arrow_drop_down autorenew_outlined delete_forever_outline…" at bounding box center [678, 329] width 1083 height 448
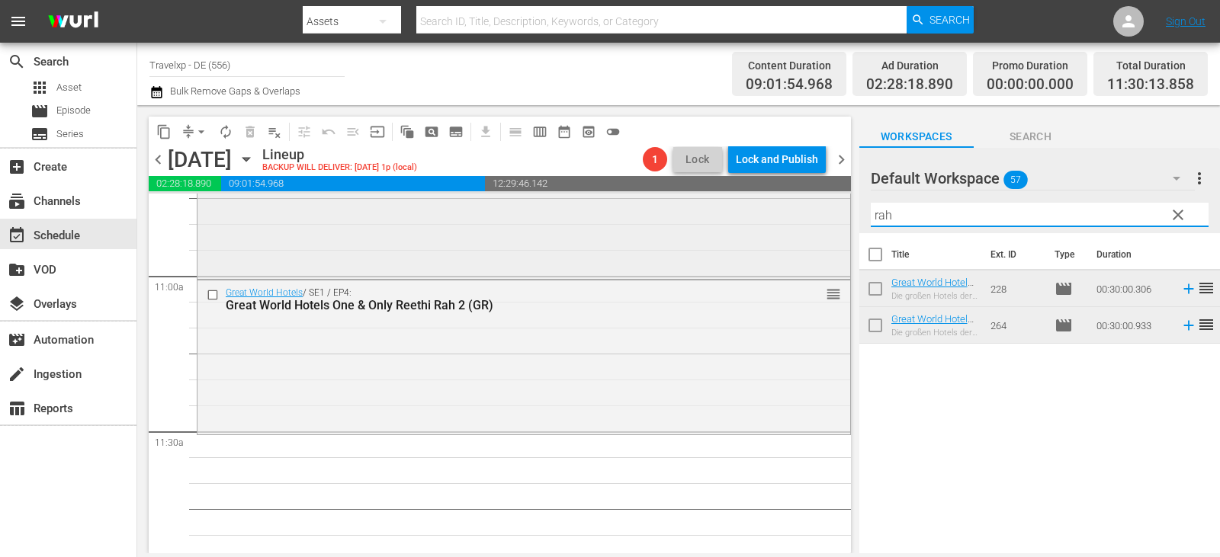
drag, startPoint x: 900, startPoint y: 210, endPoint x: 820, endPoint y: 214, distance: 80.2
click at [820, 214] on div "content_copy compress arrow_drop_down autorenew_outlined delete_forever_outline…" at bounding box center [678, 329] width 1083 height 448
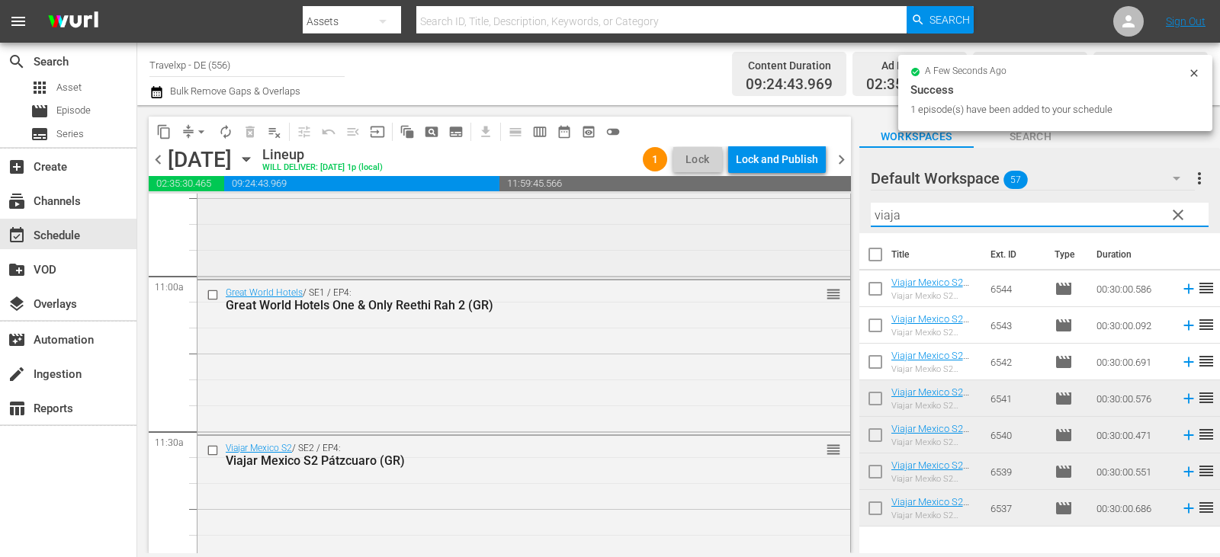
drag, startPoint x: 927, startPoint y: 214, endPoint x: 790, endPoint y: 214, distance: 136.5
click at [790, 214] on div "content_copy compress arrow_drop_down autorenew_outlined delete_forever_outline…" at bounding box center [678, 329] width 1083 height 448
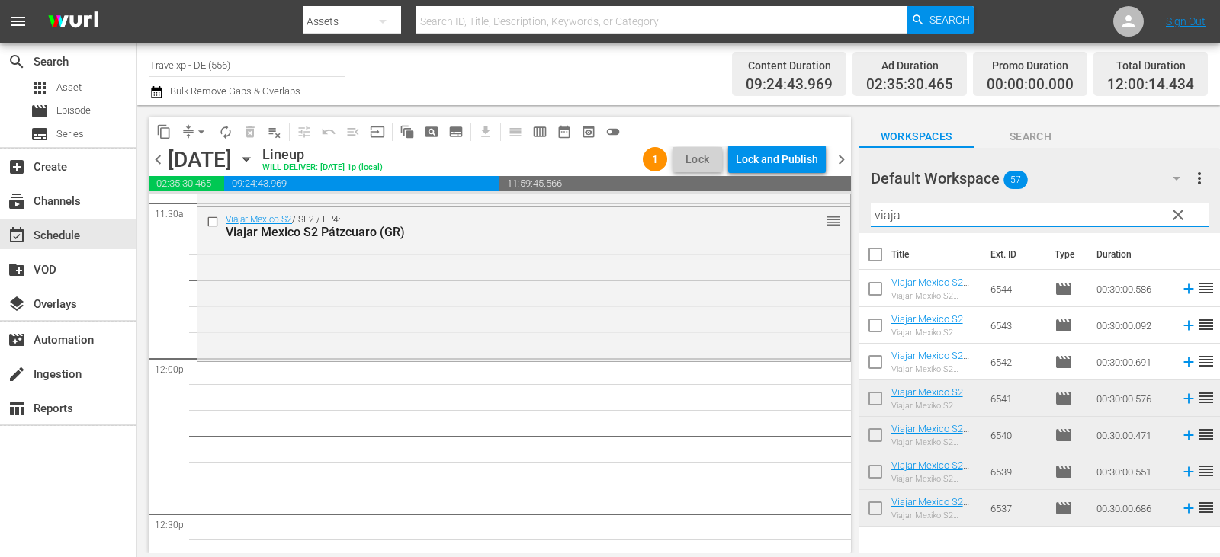
scroll to position [3645, 0]
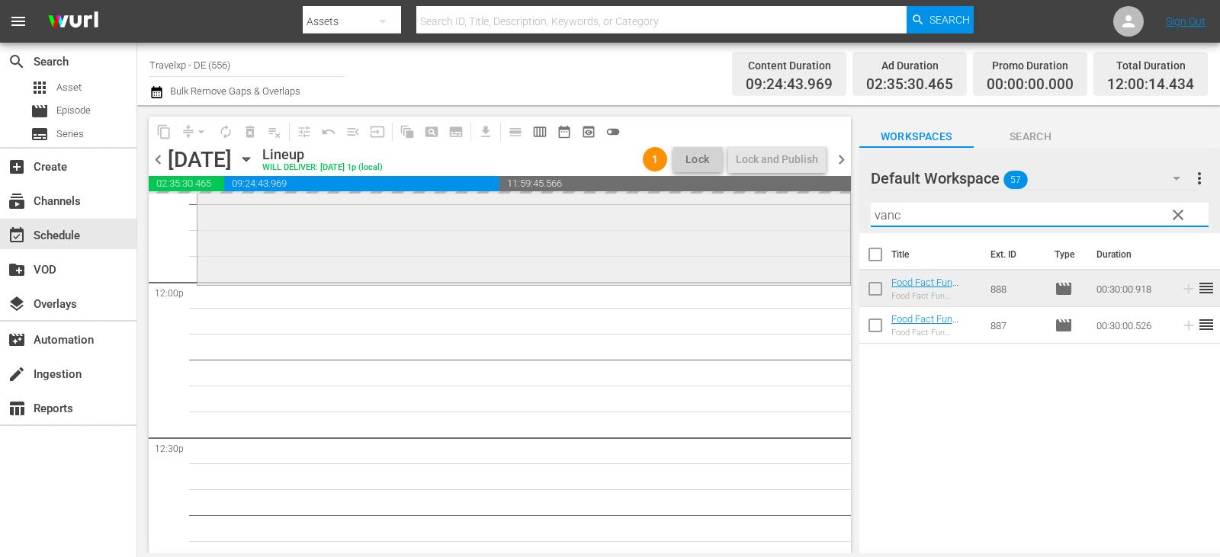
drag, startPoint x: 892, startPoint y: 214, endPoint x: 837, endPoint y: 214, distance: 54.9
click at [837, 214] on div "content_copy compress arrow_drop_down autorenew_outlined delete_forever_outline…" at bounding box center [678, 329] width 1083 height 448
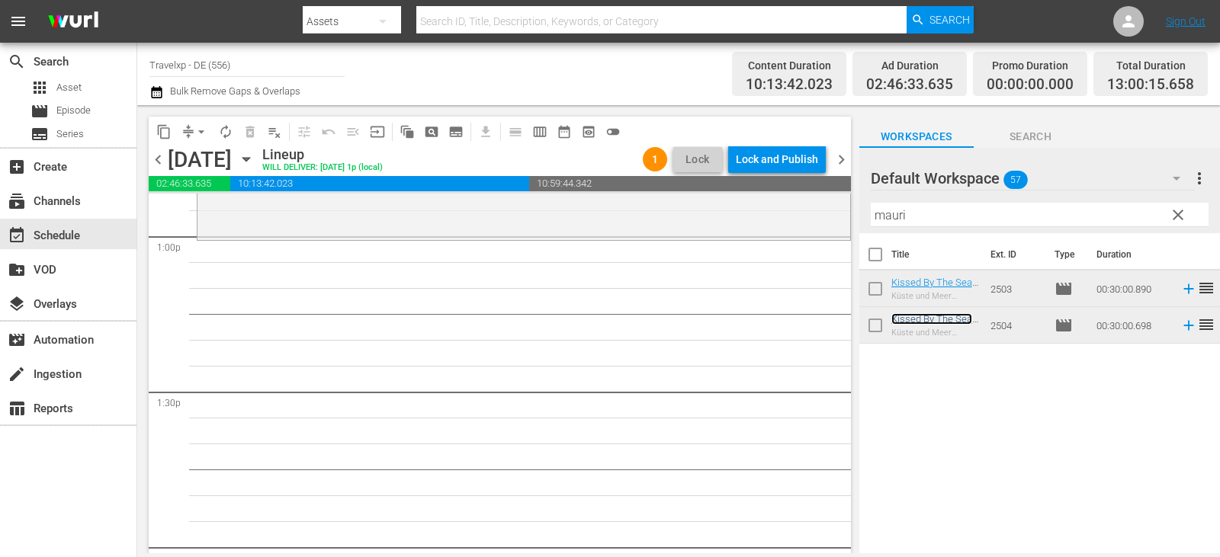
scroll to position [4027, 0]
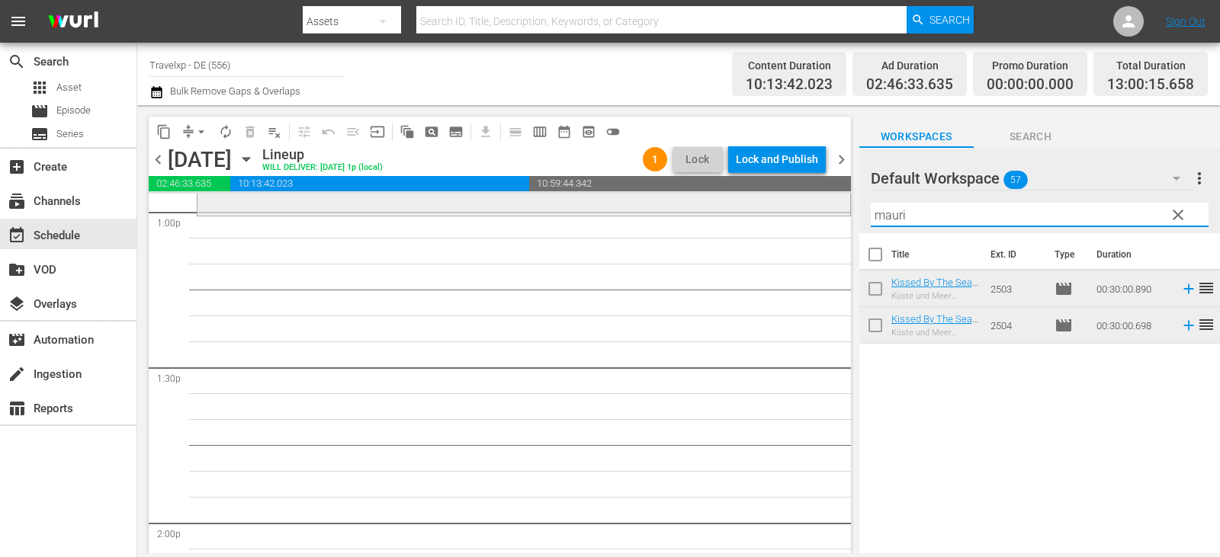
drag, startPoint x: 924, startPoint y: 216, endPoint x: 750, endPoint y: 215, distance: 173.9
click at [750, 215] on div "content_copy compress arrow_drop_down autorenew_outlined delete_forever_outline…" at bounding box center [678, 329] width 1083 height 448
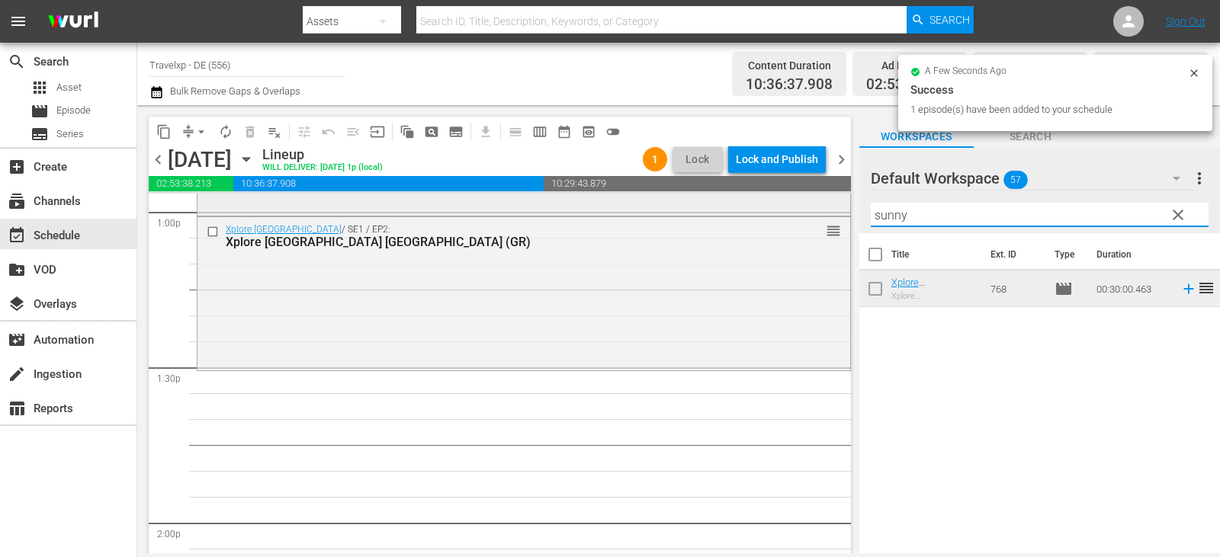
drag, startPoint x: 927, startPoint y: 216, endPoint x: 829, endPoint y: 213, distance: 97.7
click at [829, 213] on div "content_copy compress arrow_drop_down autorenew_outlined delete_forever_outline…" at bounding box center [678, 329] width 1083 height 448
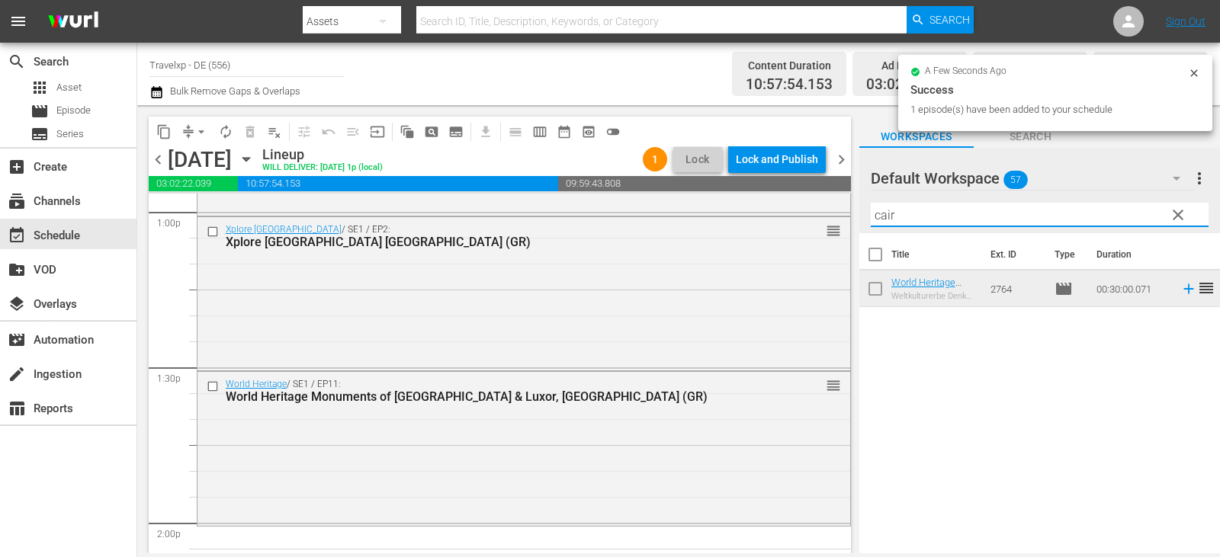
drag, startPoint x: 913, startPoint y: 219, endPoint x: 846, endPoint y: 219, distance: 67.1
click at [846, 219] on div "content_copy compress arrow_drop_down autorenew_outlined delete_forever_outline…" at bounding box center [678, 329] width 1083 height 448
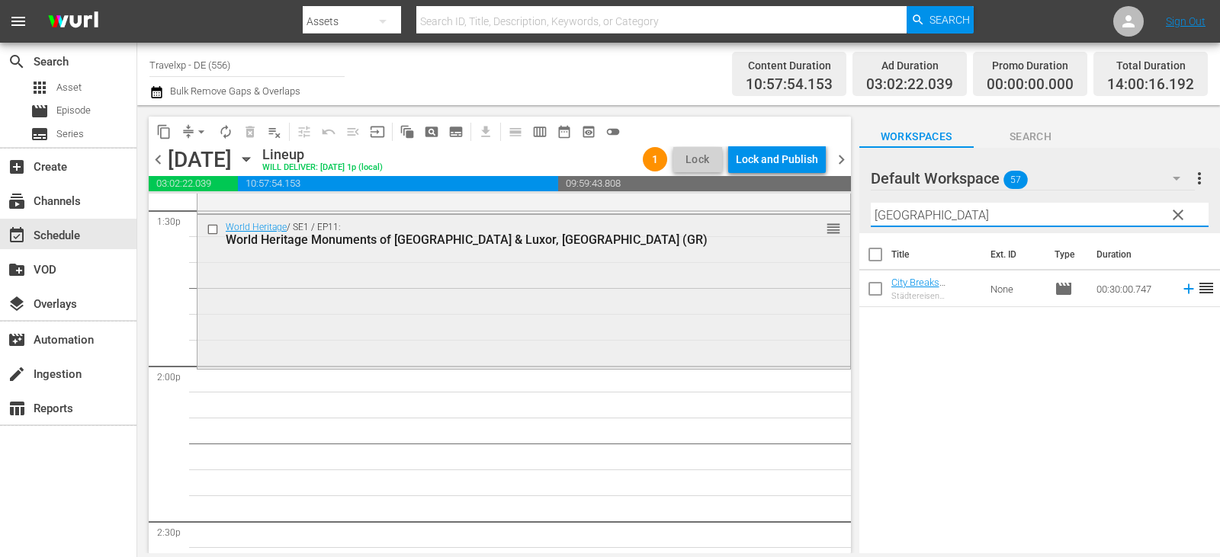
scroll to position [4255, 0]
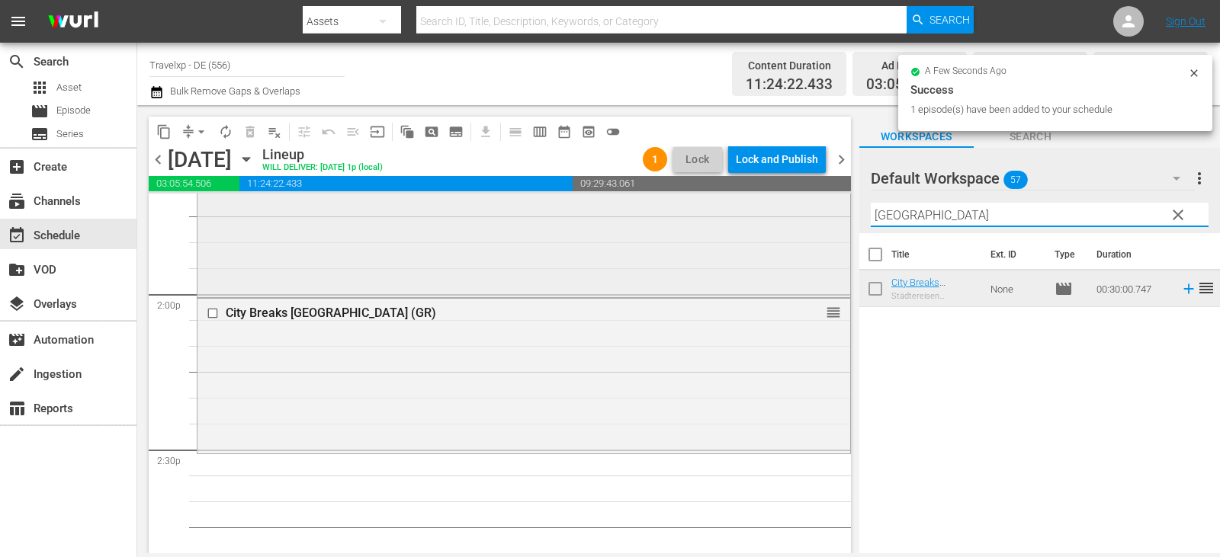
drag, startPoint x: 916, startPoint y: 214, endPoint x: 814, endPoint y: 222, distance: 101.8
click at [814, 222] on div "content_copy compress arrow_drop_down autorenew_outlined delete_forever_outline…" at bounding box center [678, 329] width 1083 height 448
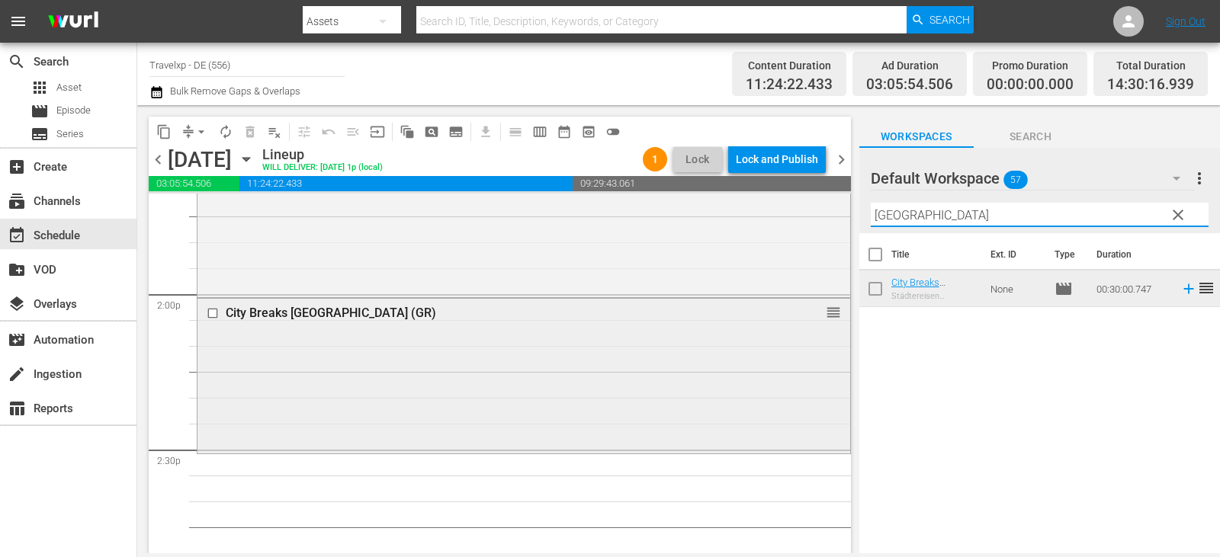
scroll to position [4484, 0]
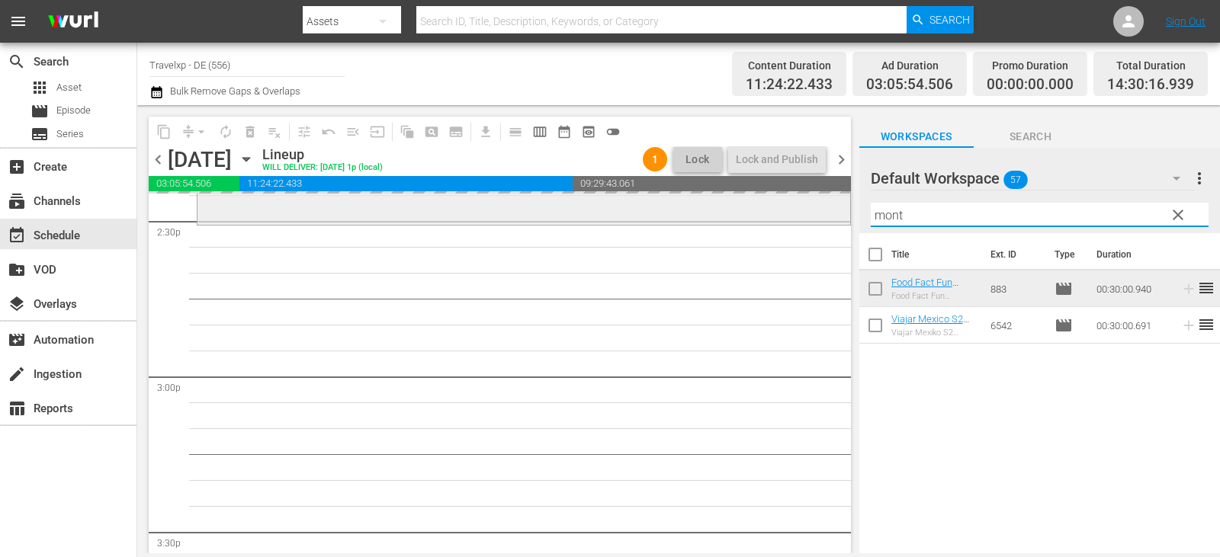
drag, startPoint x: 881, startPoint y: 212, endPoint x: 763, endPoint y: 220, distance: 117.7
click at [763, 220] on div "content_copy compress arrow_drop_down autorenew_outlined delete_forever_outline…" at bounding box center [678, 329] width 1083 height 448
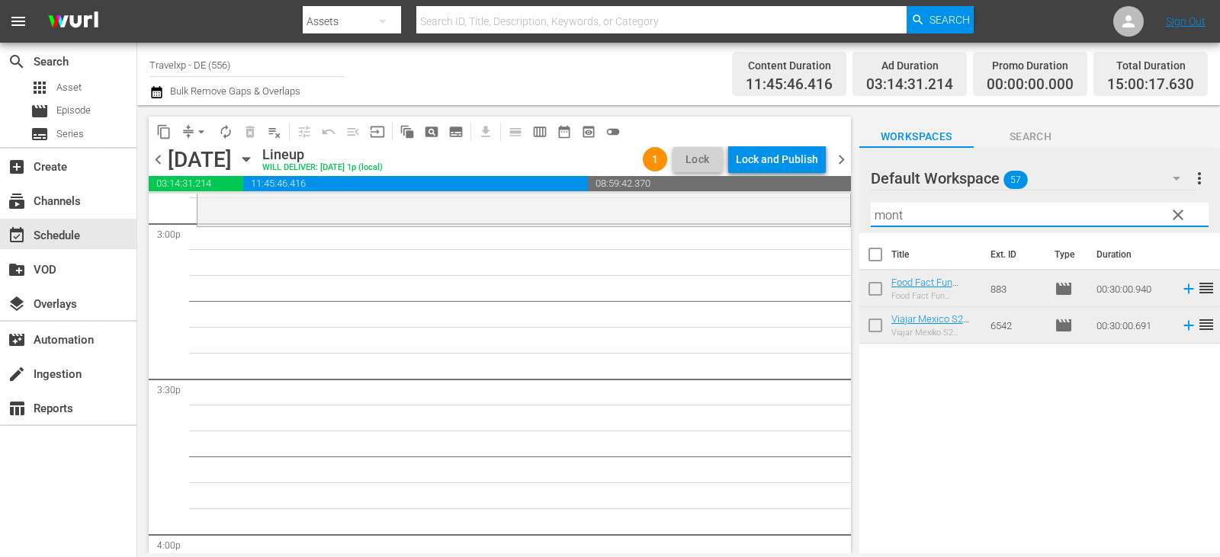
scroll to position [4637, 0]
drag, startPoint x: 903, startPoint y: 213, endPoint x: 799, endPoint y: 218, distance: 103.9
click at [799, 218] on div "content_copy compress arrow_drop_down autorenew_outlined delete_forever_outline…" at bounding box center [678, 329] width 1083 height 448
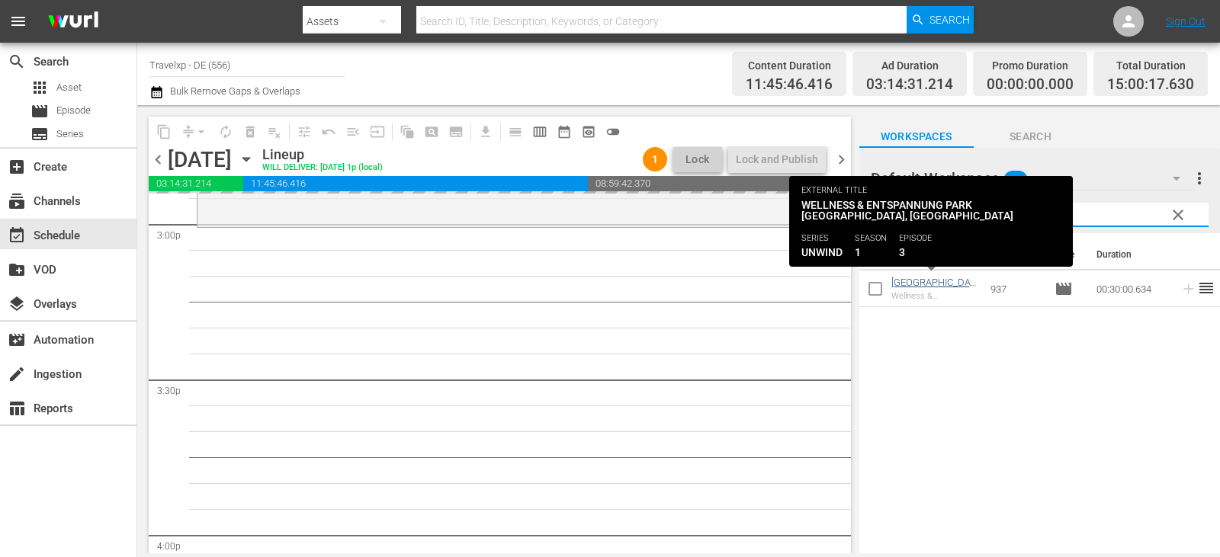
type input "hyat"
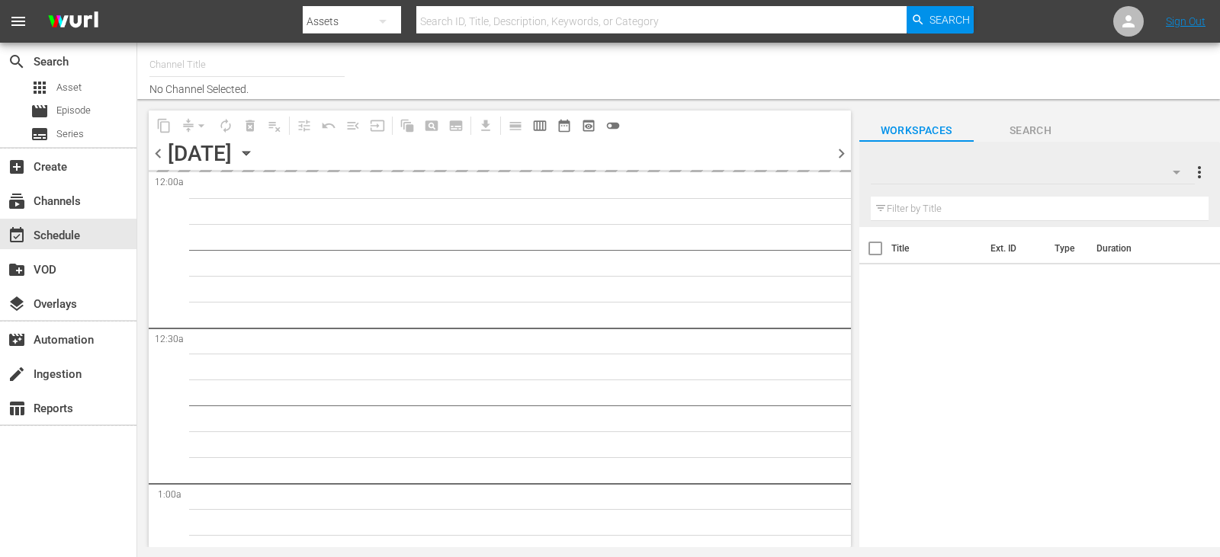
type input "Travelxp - DE (556)"
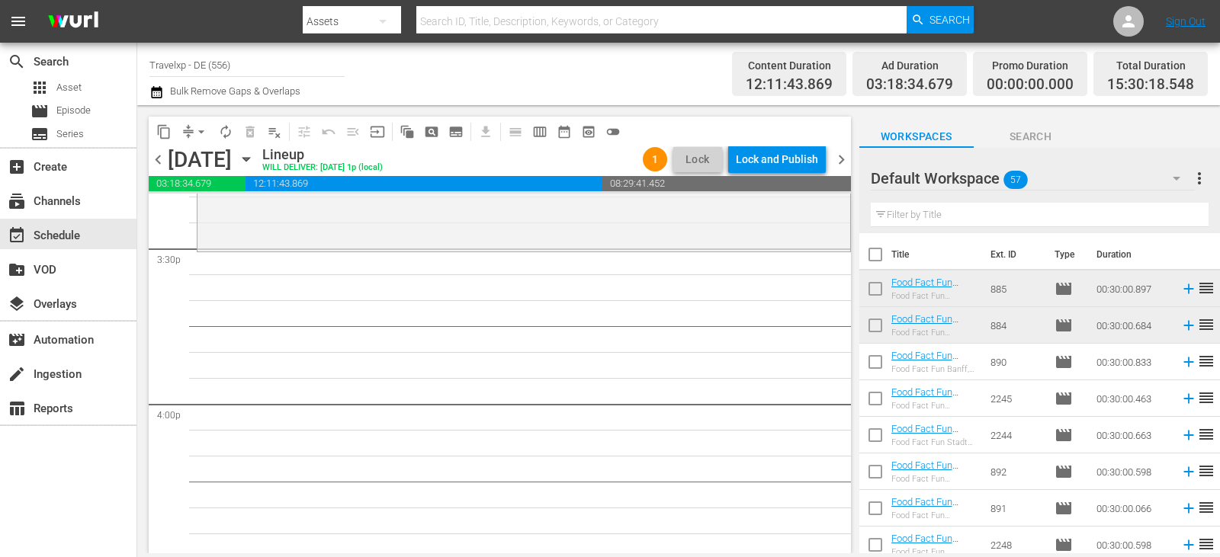
scroll to position [4805, 0]
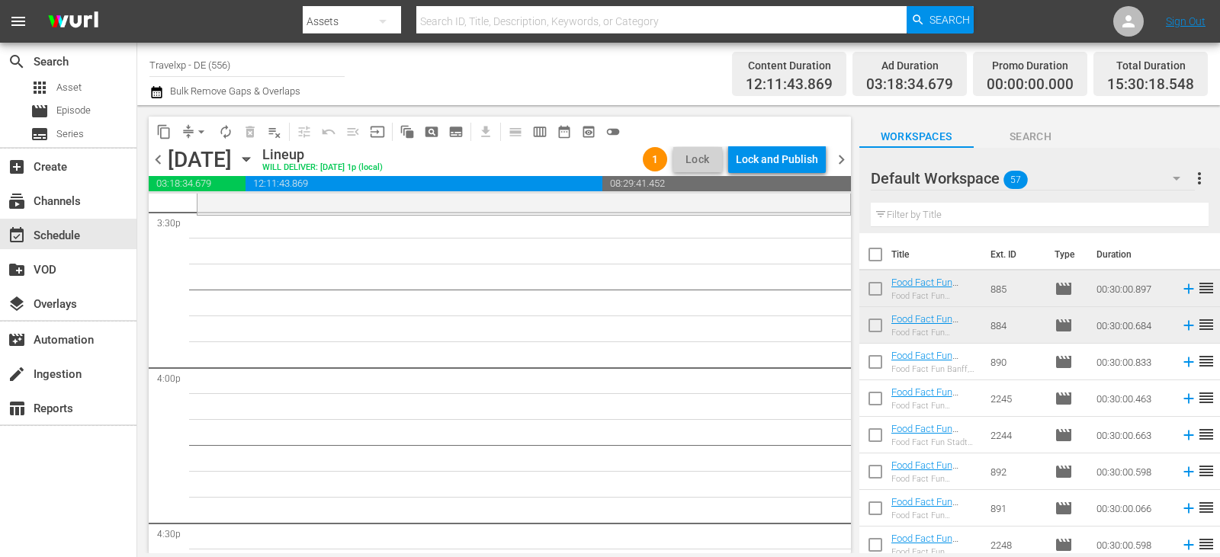
click at [909, 217] on input "text" at bounding box center [1040, 215] width 338 height 24
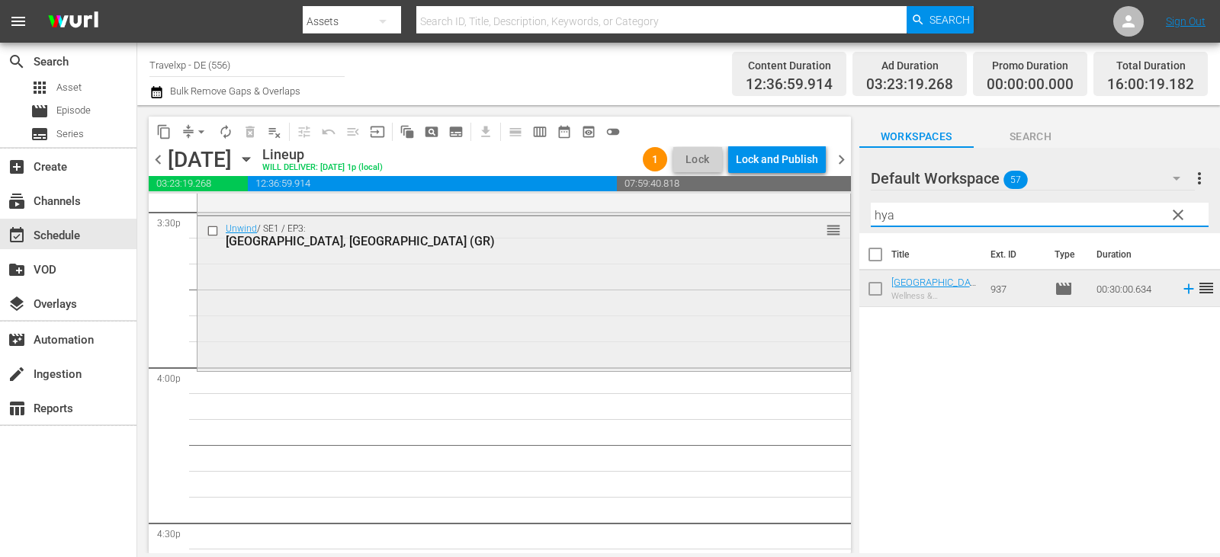
drag, startPoint x: 840, startPoint y: 220, endPoint x: 796, endPoint y: 225, distance: 44.6
click at [796, 225] on div "content_copy compress arrow_drop_down autorenew_outlined delete_forever_outline…" at bounding box center [678, 329] width 1083 height 448
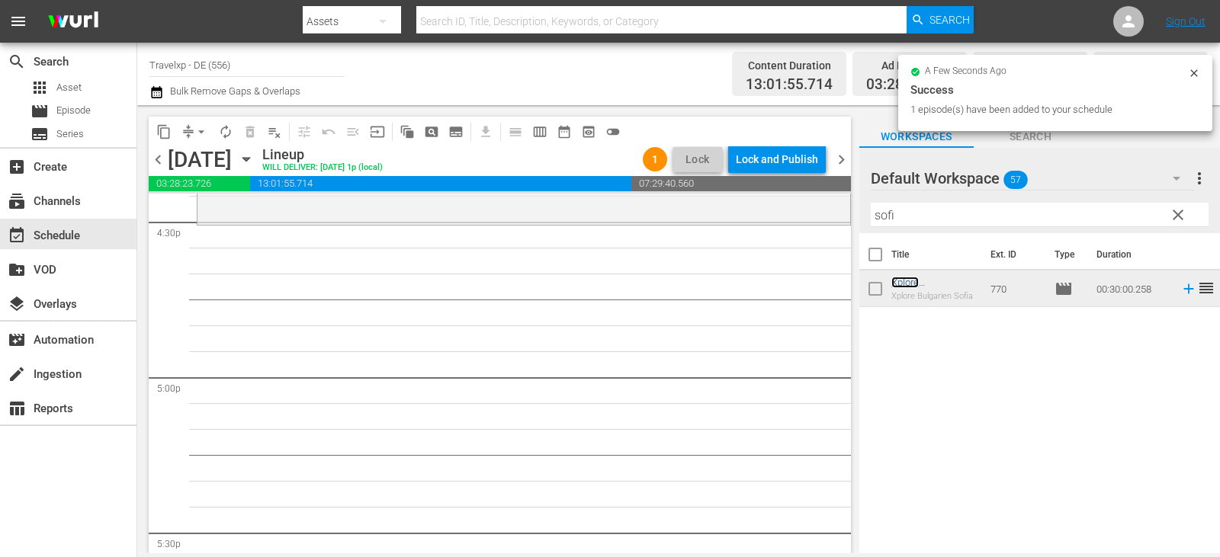
scroll to position [5110, 0]
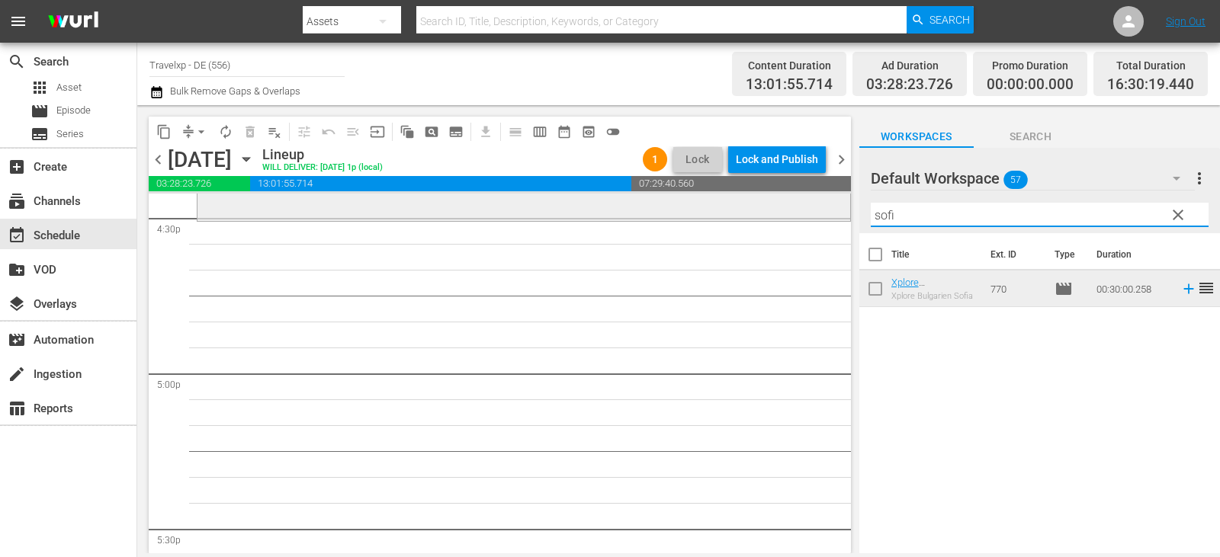
drag, startPoint x: 911, startPoint y: 206, endPoint x: 812, endPoint y: 219, distance: 99.2
click at [812, 219] on div "content_copy compress arrow_drop_down autorenew_outlined delete_forever_outline…" at bounding box center [678, 329] width 1083 height 448
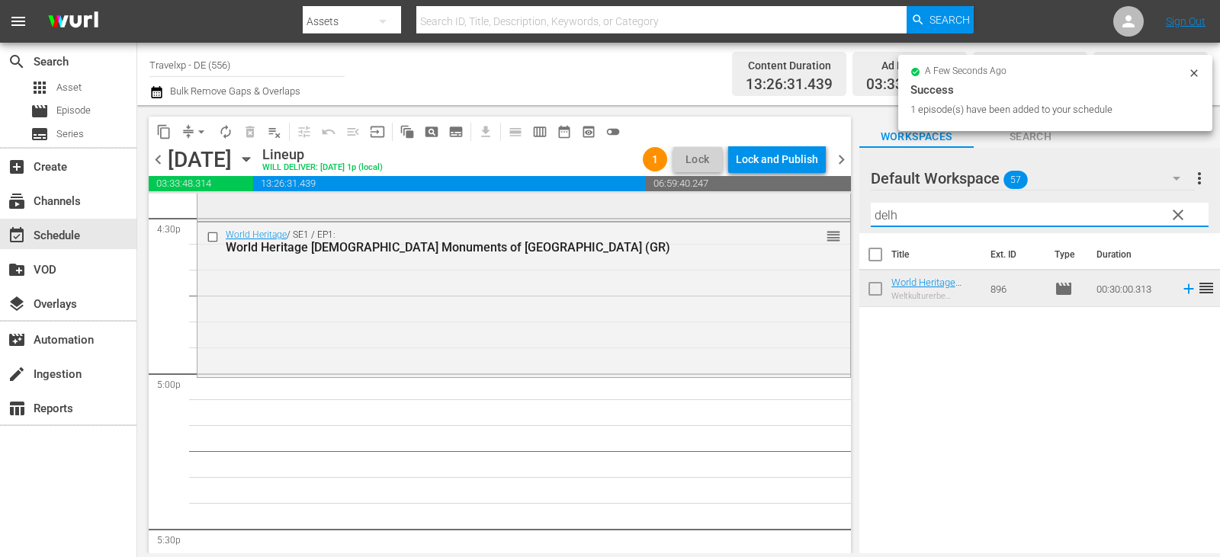
click at [806, 217] on div "content_copy compress arrow_drop_down autorenew_outlined delete_forever_outline…" at bounding box center [678, 329] width 1083 height 448
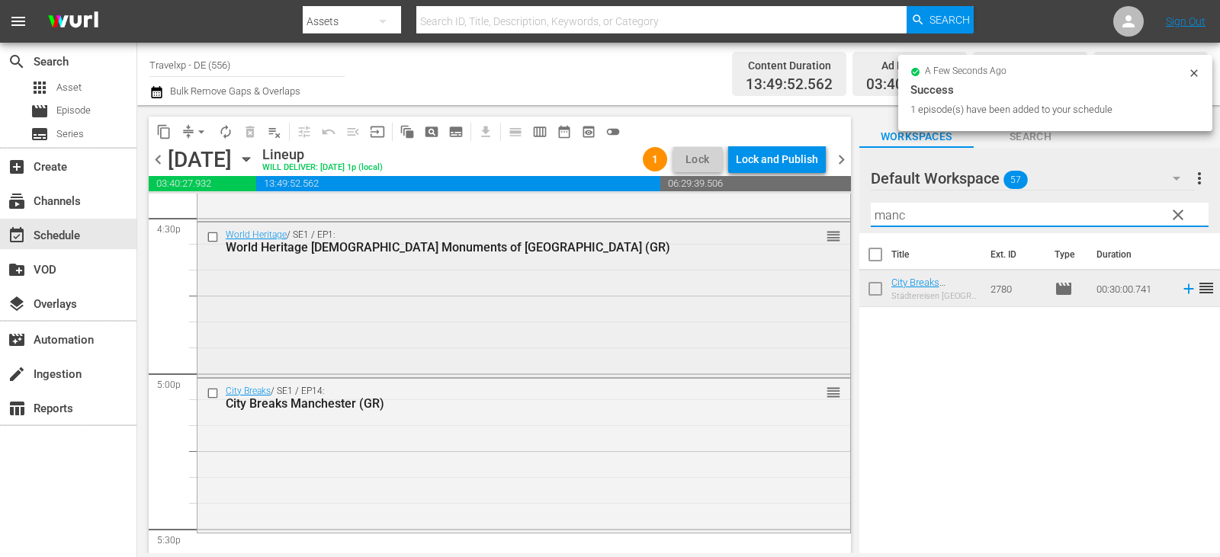
drag, startPoint x: 920, startPoint y: 218, endPoint x: 801, endPoint y: 225, distance: 119.2
click at [801, 225] on div "content_copy compress arrow_drop_down autorenew_outlined delete_forever_outline…" at bounding box center [678, 329] width 1083 height 448
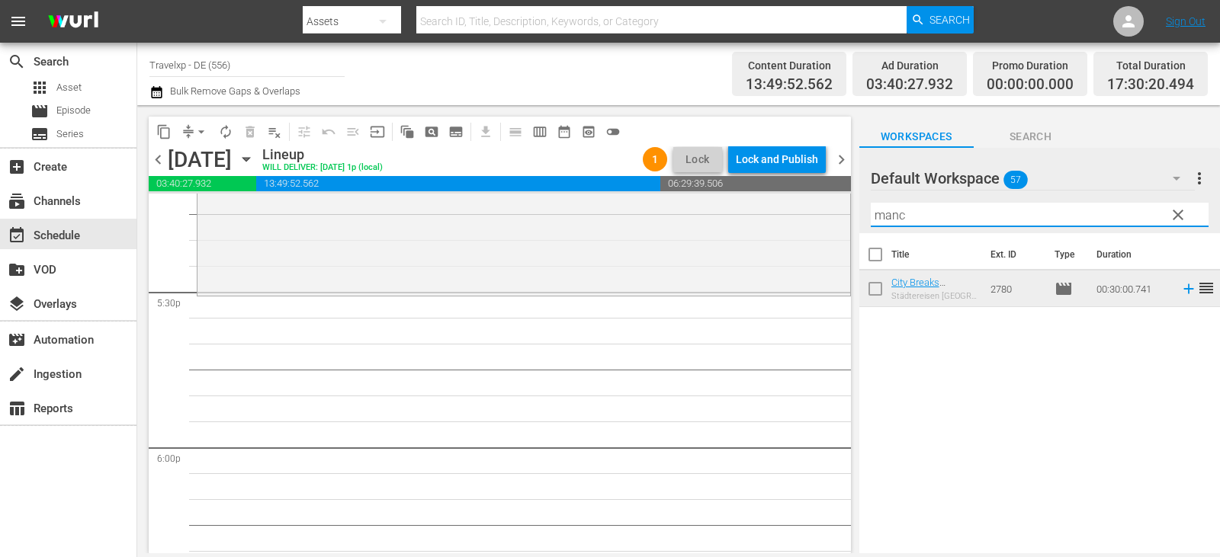
scroll to position [5415, 0]
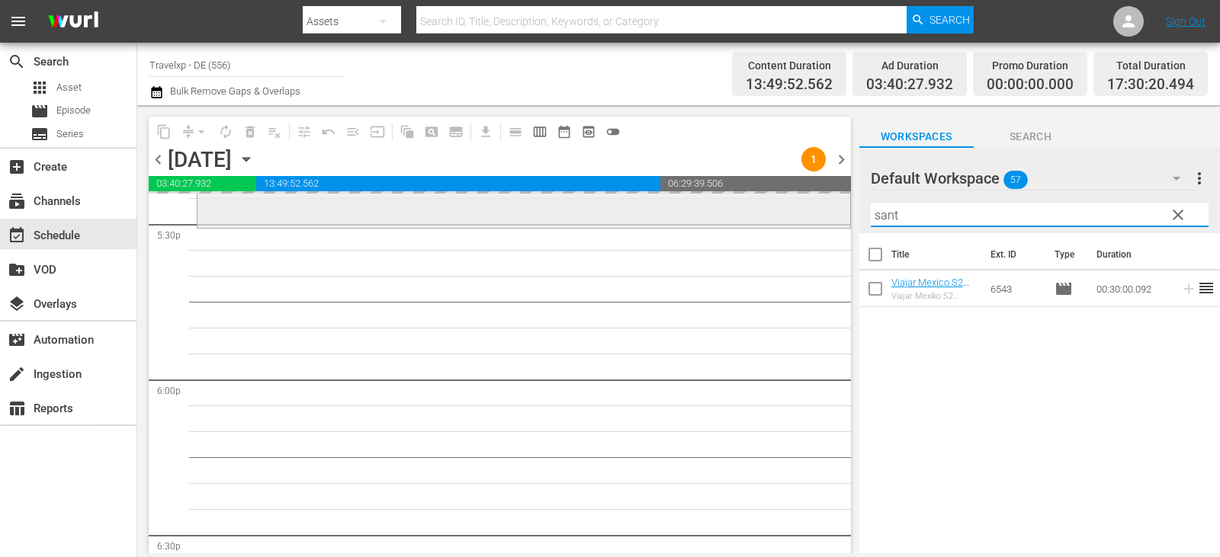
drag, startPoint x: 914, startPoint y: 223, endPoint x: 796, endPoint y: 223, distance: 117.4
click at [796, 223] on div "content_copy compress arrow_drop_down autorenew_outlined delete_forever_outline…" at bounding box center [678, 329] width 1083 height 448
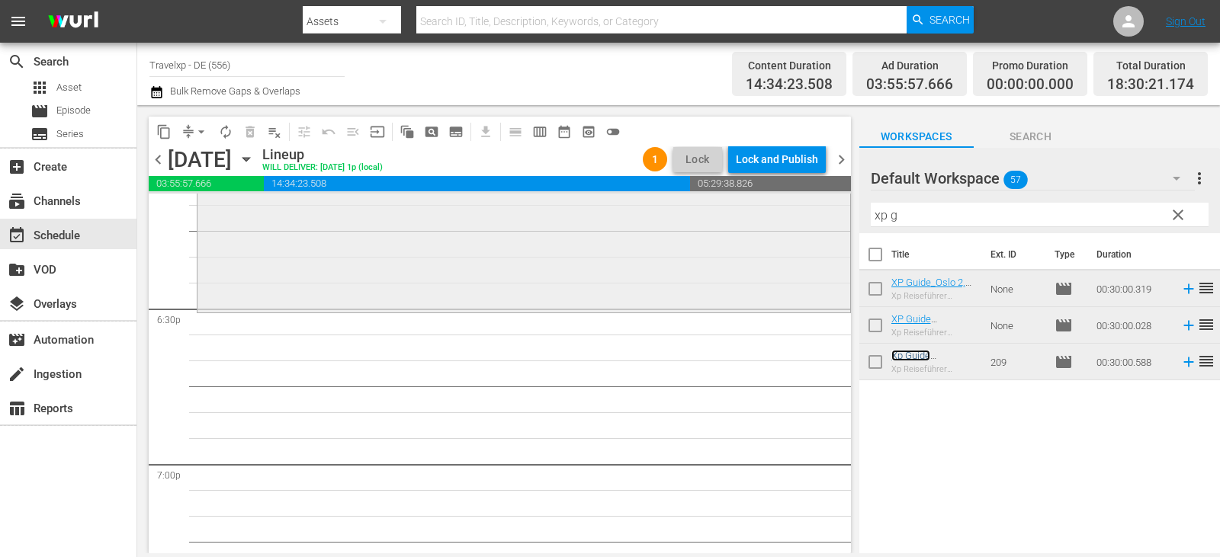
scroll to position [5720, 0]
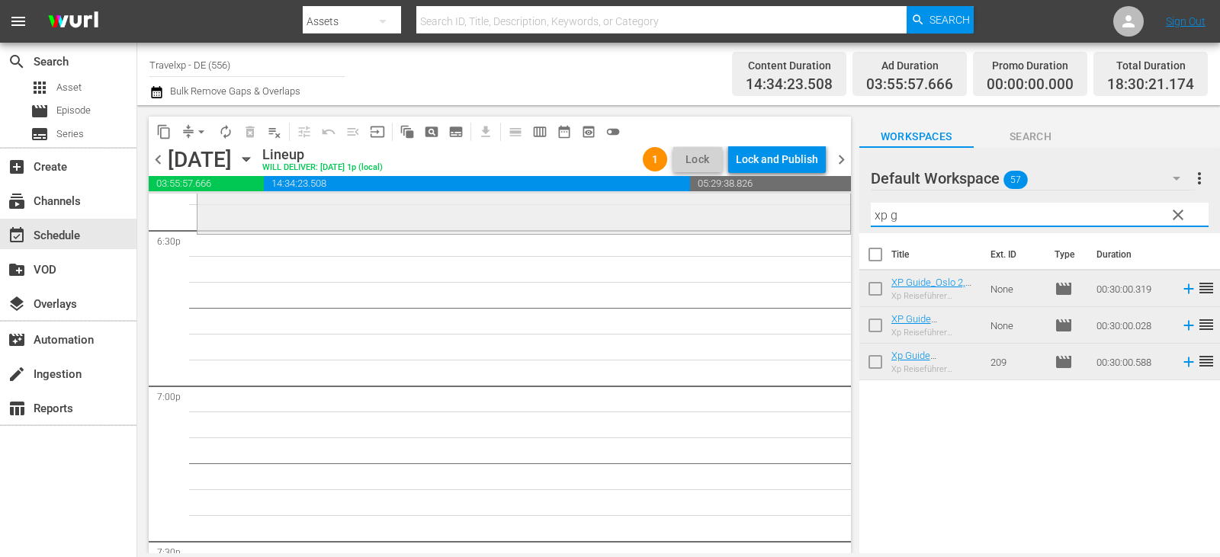
drag, startPoint x: 931, startPoint y: 214, endPoint x: 813, endPoint y: 228, distance: 119.0
click at [813, 228] on div "content_copy compress arrow_drop_down autorenew_outlined delete_forever_outline…" at bounding box center [678, 329] width 1083 height 448
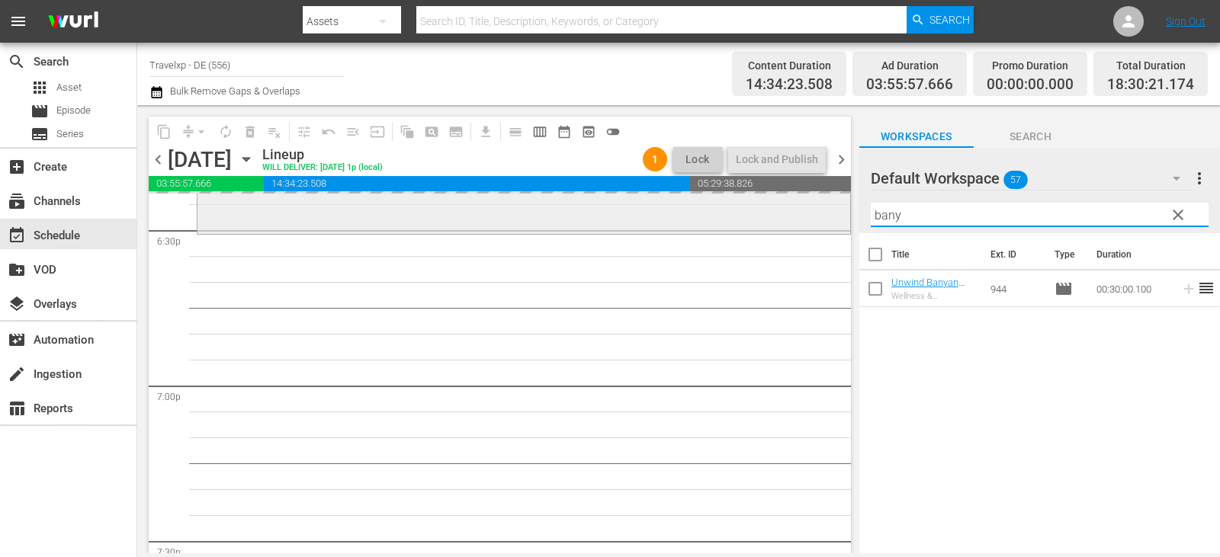
drag, startPoint x: 917, startPoint y: 218, endPoint x: 809, endPoint y: 221, distance: 108.3
click at [809, 221] on div "content_copy compress arrow_drop_down autorenew_outlined delete_forever_outline…" at bounding box center [678, 329] width 1083 height 448
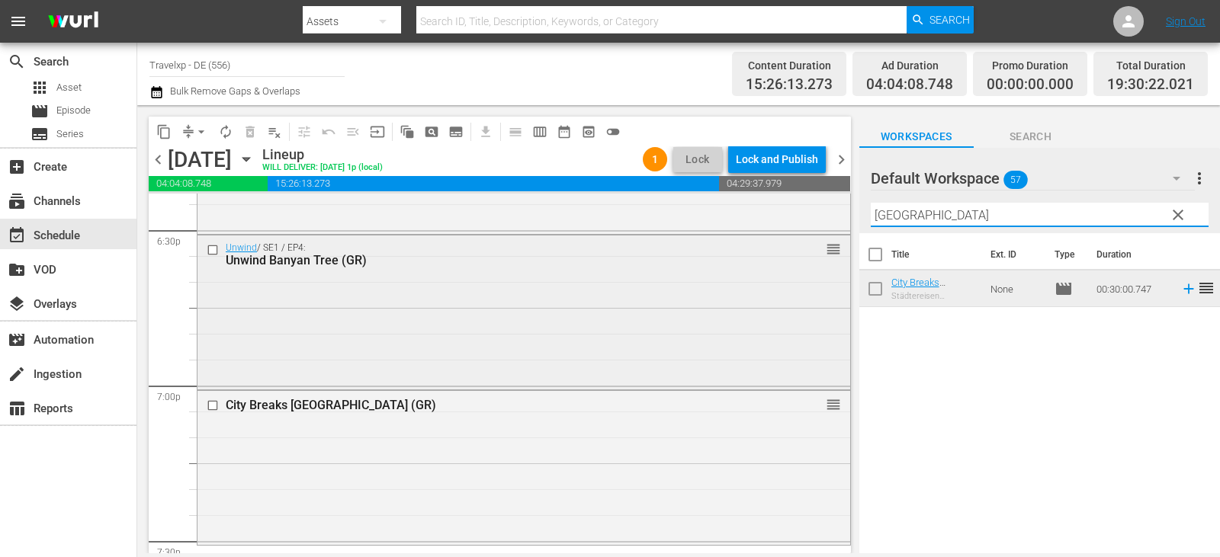
drag, startPoint x: 911, startPoint y: 216, endPoint x: 743, endPoint y: 235, distance: 169.6
click at [743, 235] on div "content_copy compress arrow_drop_down autorenew_outlined delete_forever_outline…" at bounding box center [678, 329] width 1083 height 448
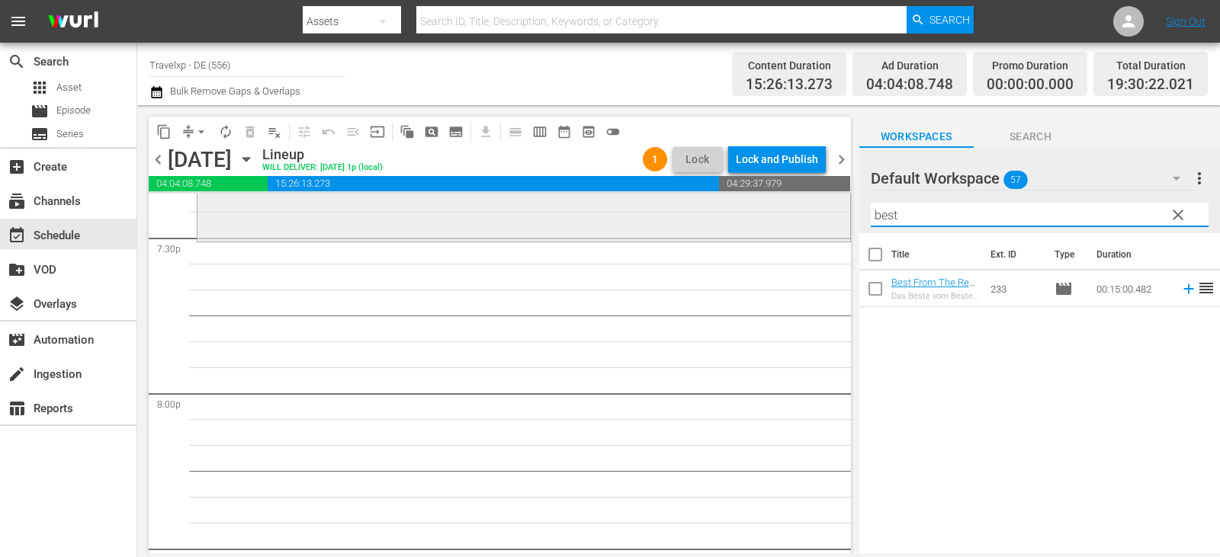
scroll to position [6025, 0]
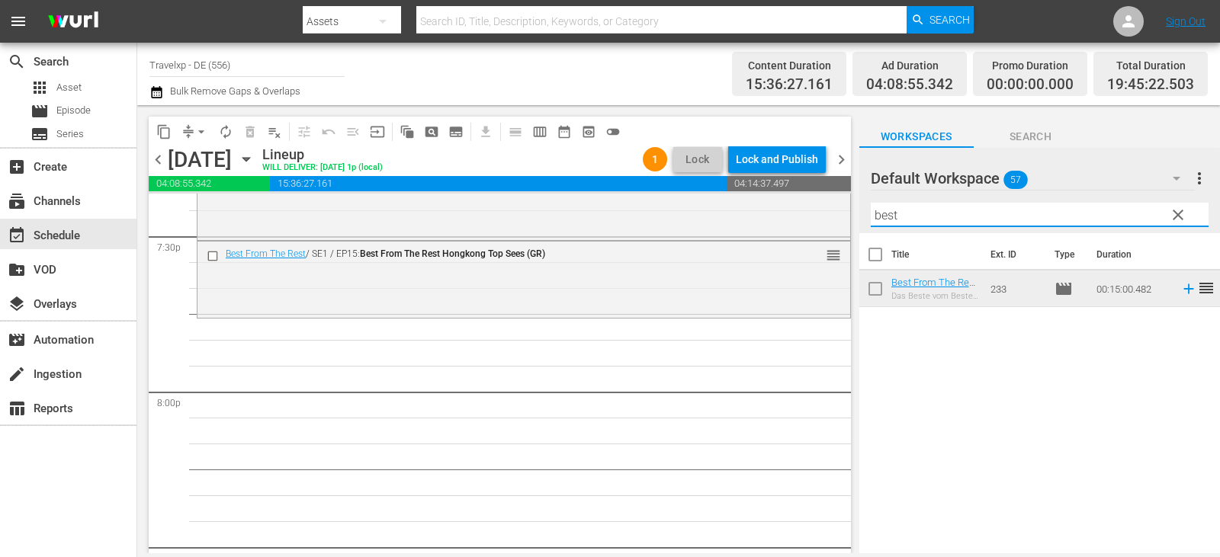
click at [802, 217] on div "content_copy compress arrow_drop_down autorenew_outlined delete_forever_outline…" at bounding box center [678, 329] width 1083 height 448
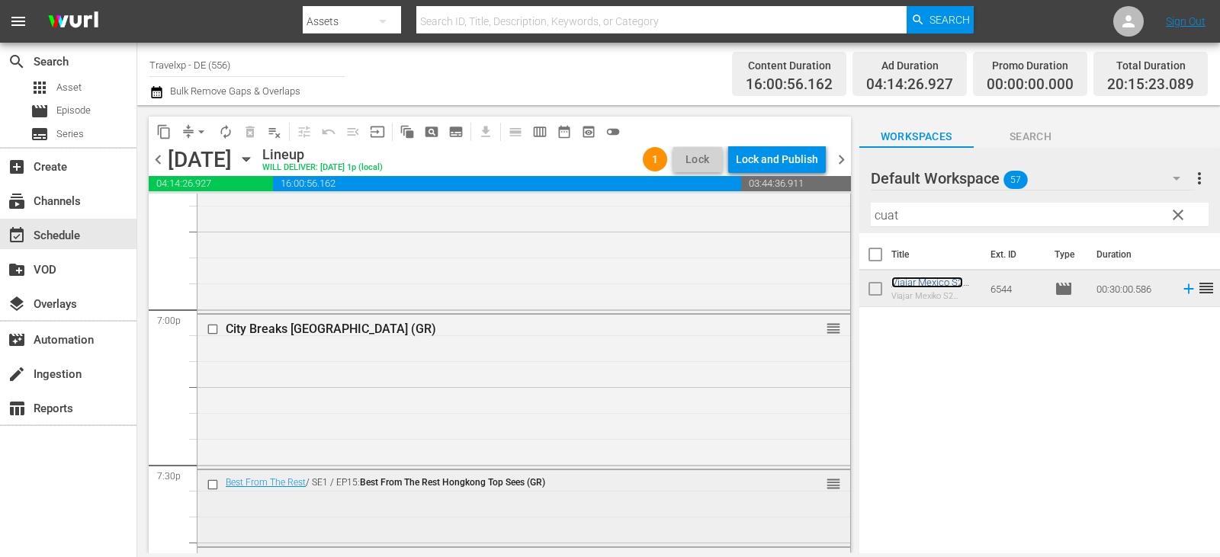
scroll to position [5872, 0]
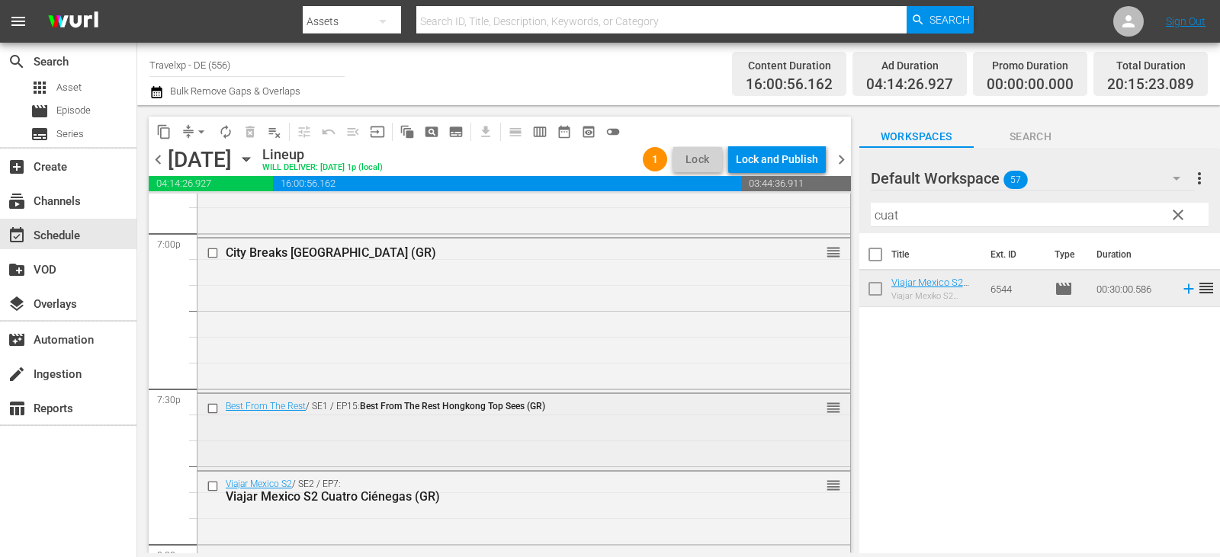
click at [210, 407] on input "checkbox" at bounding box center [215, 409] width 16 height 13
click at [213, 490] on input "checkbox" at bounding box center [215, 486] width 16 height 13
click at [255, 131] on span "delete_forever_outlined" at bounding box center [250, 131] width 15 height 15
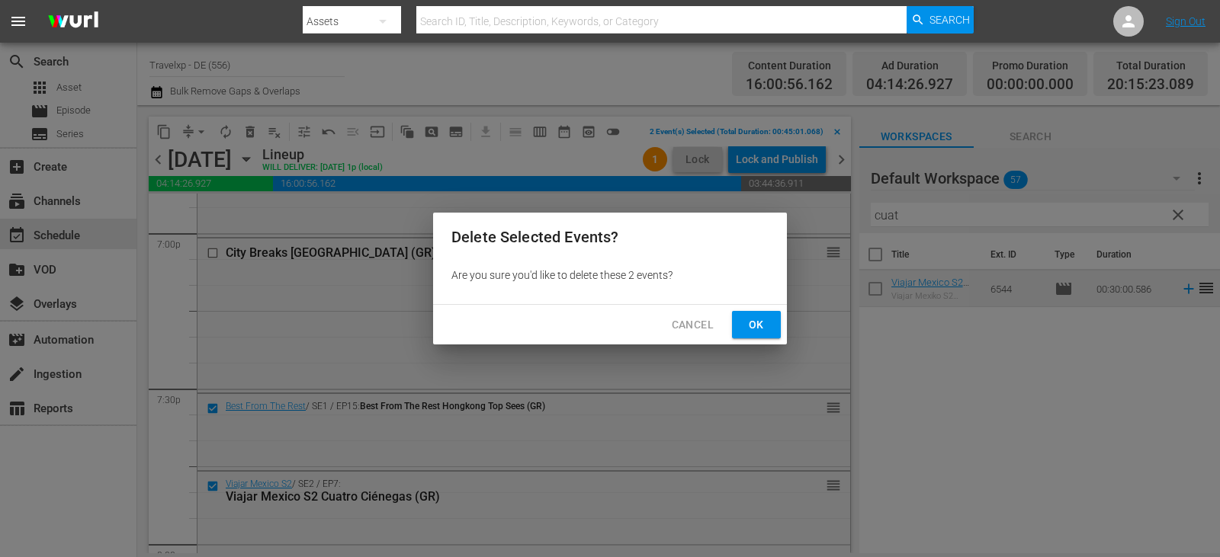
click at [751, 326] on span "Ok" at bounding box center [756, 325] width 24 height 19
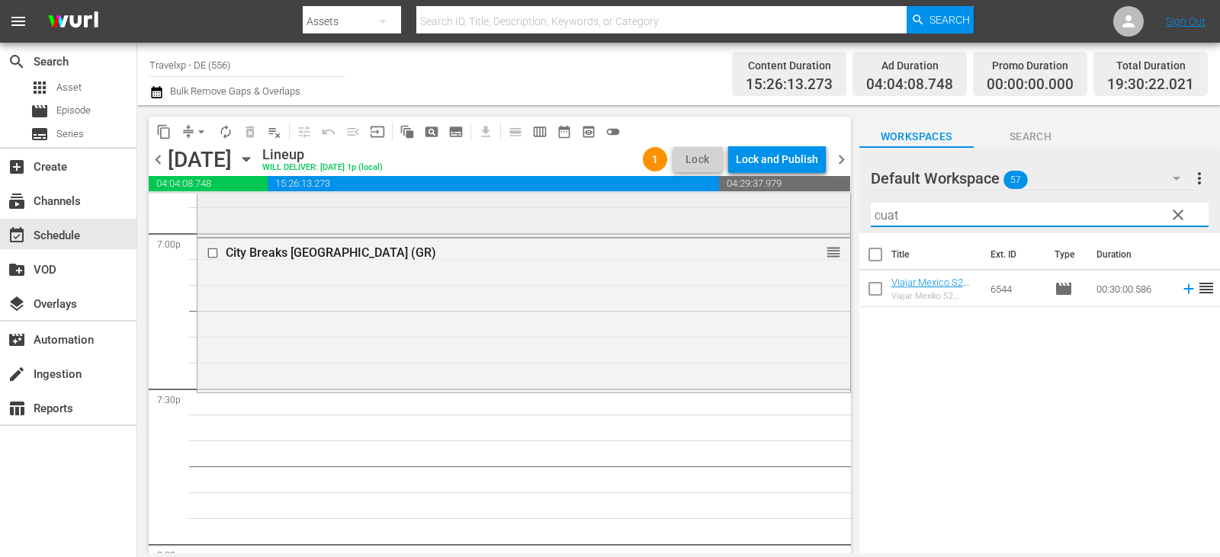
drag, startPoint x: 914, startPoint y: 214, endPoint x: 824, endPoint y: 213, distance: 90.0
click at [824, 213] on div "content_copy compress arrow_drop_down autorenew_outlined delete_forever_outline…" at bounding box center [678, 329] width 1083 height 448
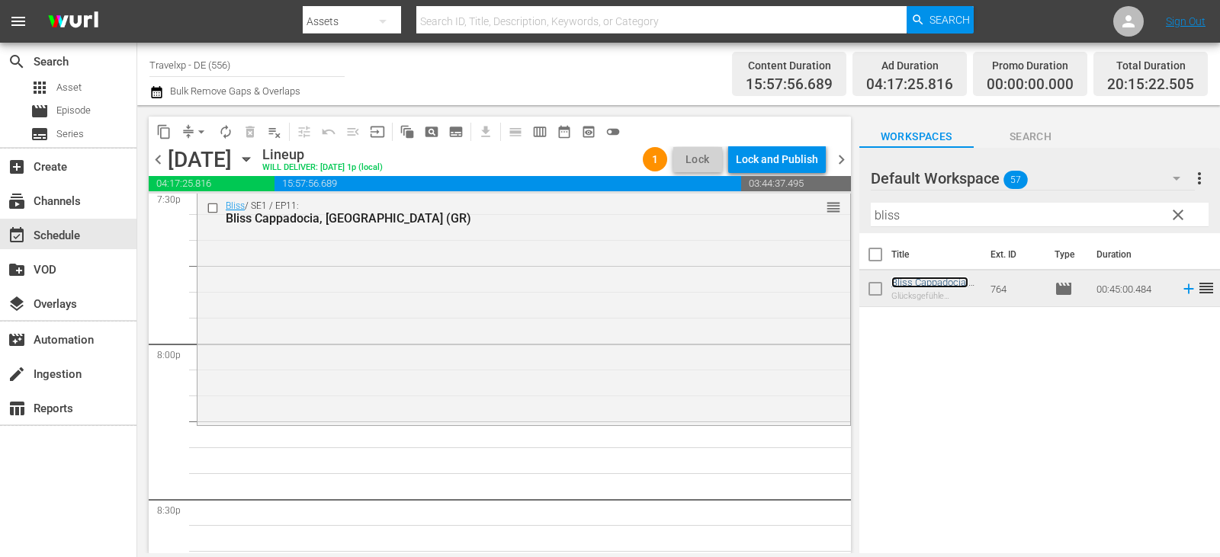
scroll to position [6101, 0]
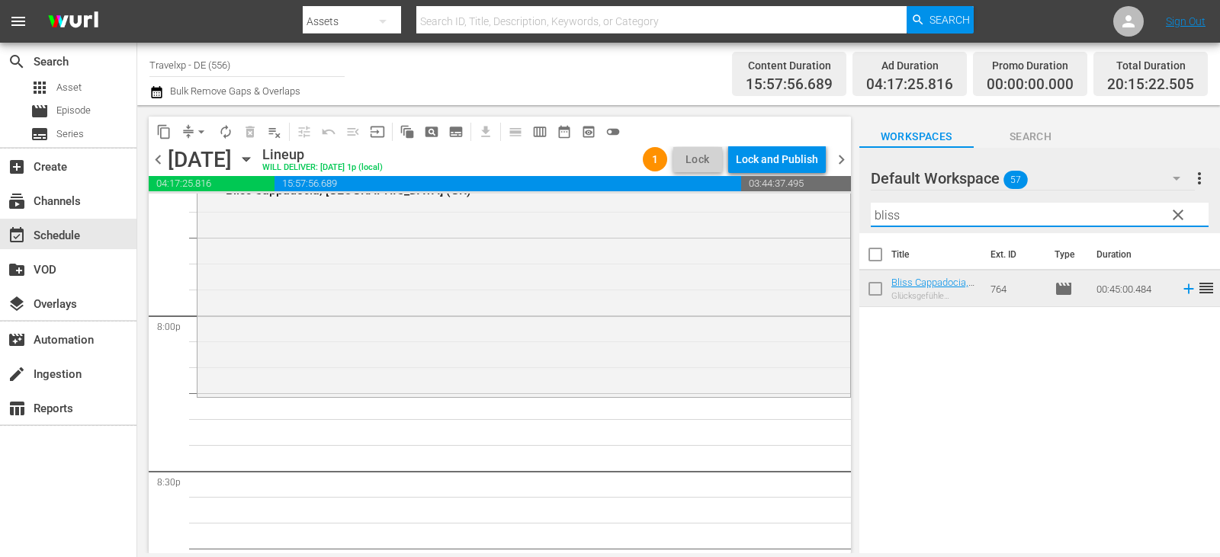
drag, startPoint x: 917, startPoint y: 220, endPoint x: 868, endPoint y: 219, distance: 48.8
click at [868, 219] on div "Default Workspace 57 Default more_vert clear Filter by Title bliss" at bounding box center [1039, 190] width 361 height 85
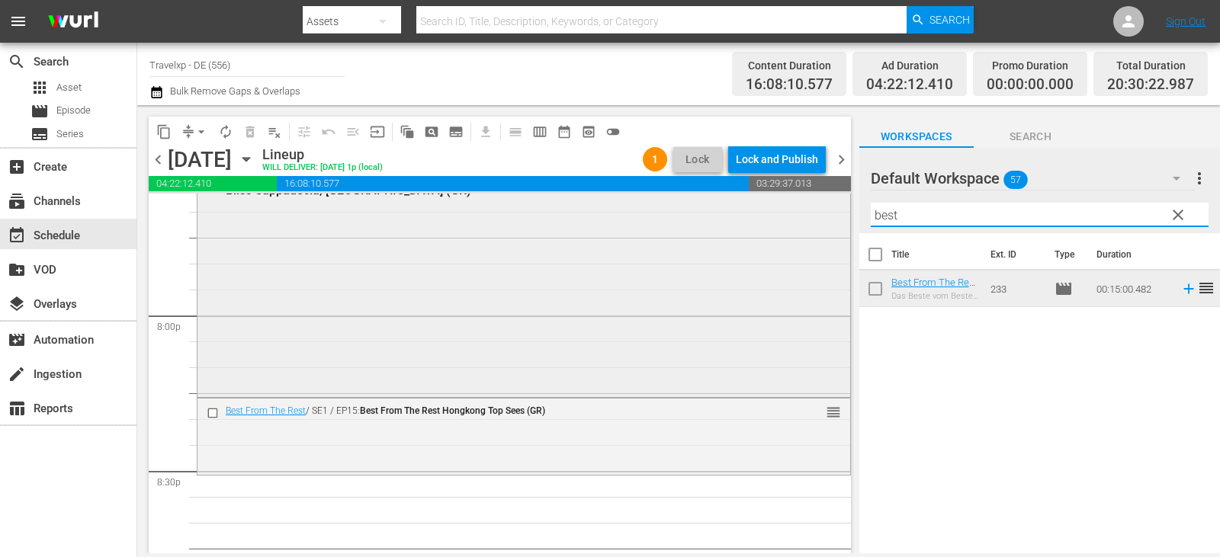
drag, startPoint x: 915, startPoint y: 217, endPoint x: 831, endPoint y: 223, distance: 84.2
click at [831, 223] on div "content_copy compress arrow_drop_down autorenew_outlined delete_forever_outline…" at bounding box center [678, 329] width 1083 height 448
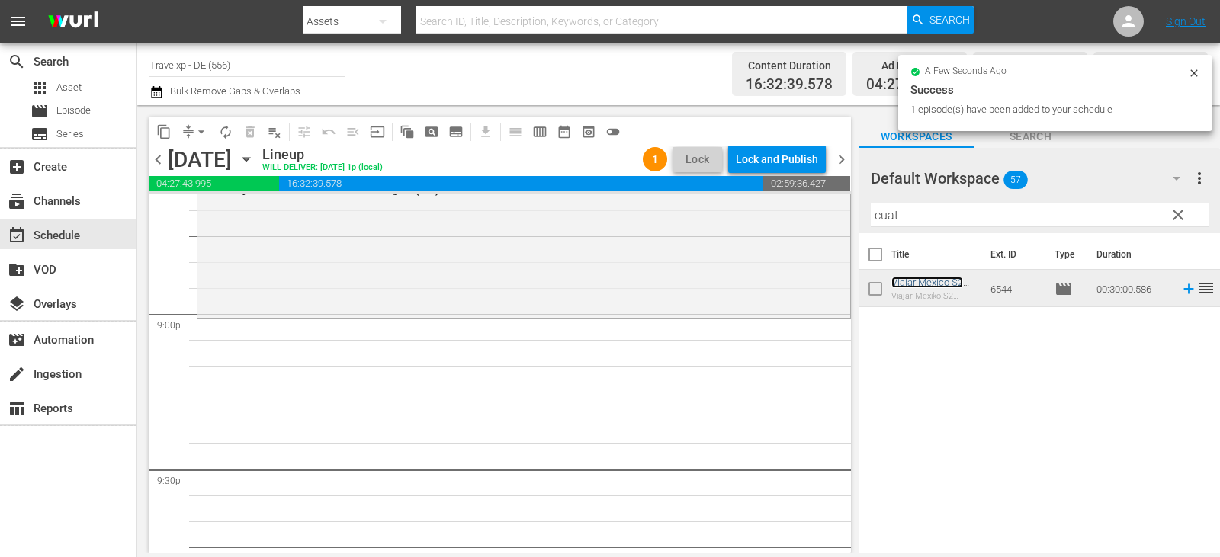
scroll to position [6482, 0]
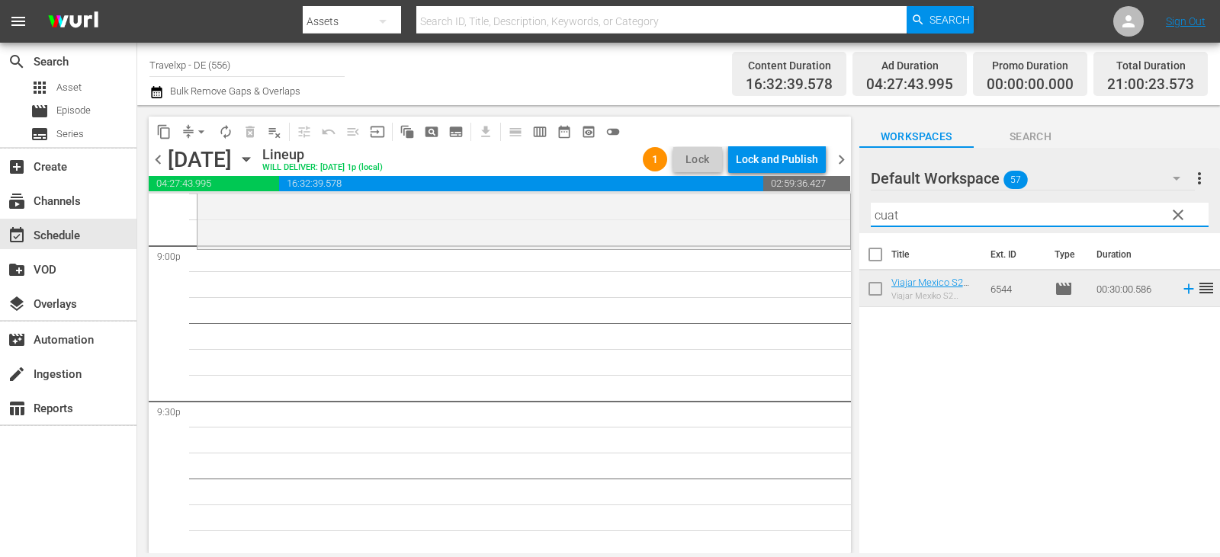
drag, startPoint x: 917, startPoint y: 211, endPoint x: 846, endPoint y: 230, distance: 73.2
click at [846, 230] on div "content_copy compress arrow_drop_down autorenew_outlined delete_forever_outline…" at bounding box center [678, 329] width 1083 height 448
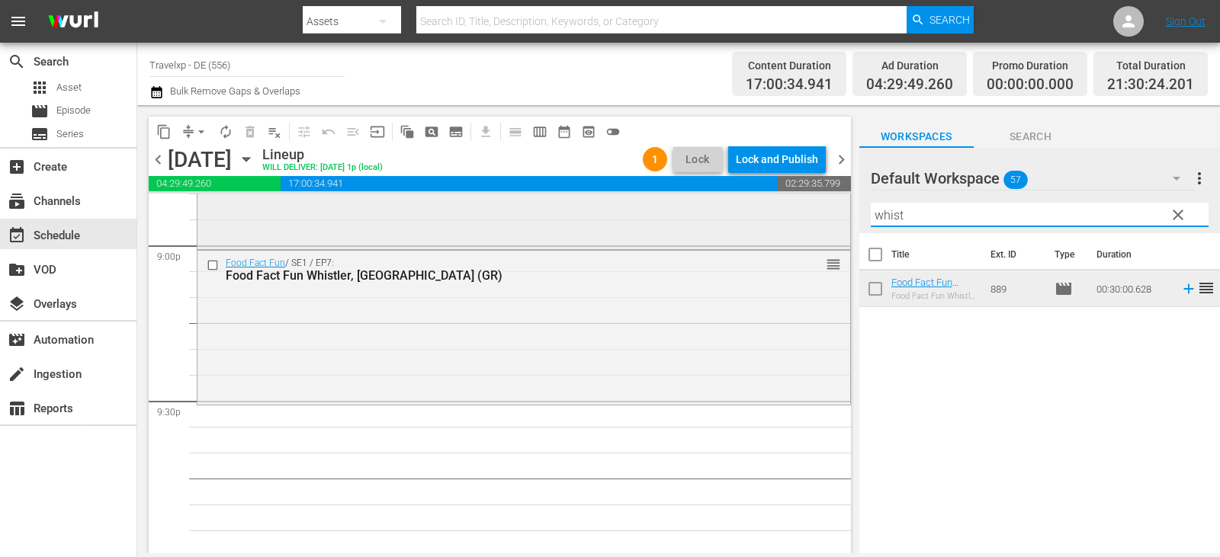
click at [776, 221] on div "content_copy compress arrow_drop_down autorenew_outlined delete_forever_outline…" at bounding box center [678, 329] width 1083 height 448
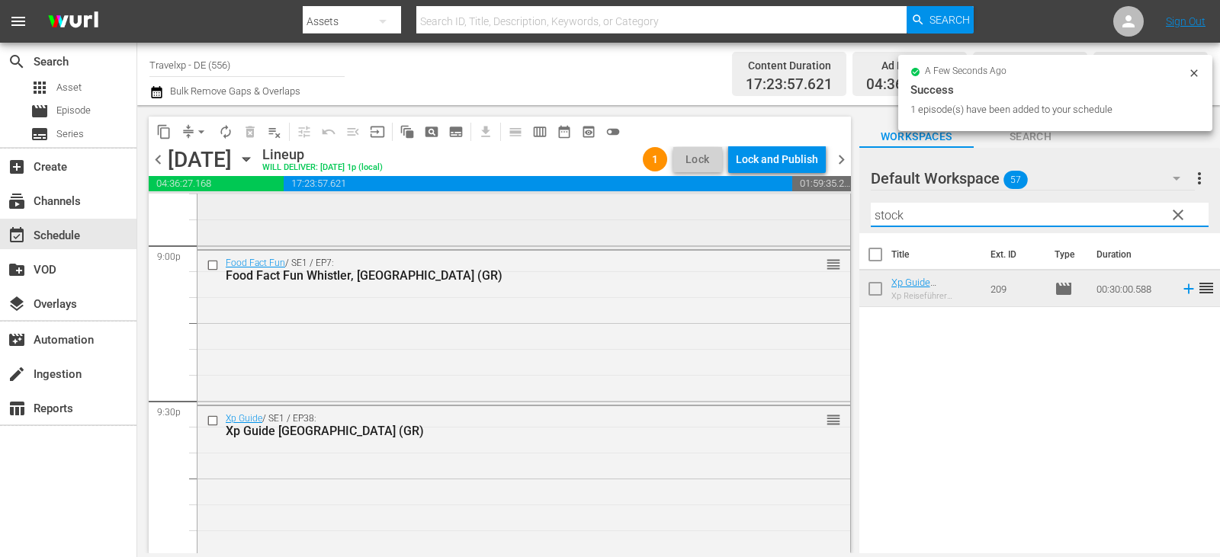
drag, startPoint x: 915, startPoint y: 217, endPoint x: 747, endPoint y: 230, distance: 168.3
click at [747, 230] on div "content_copy compress arrow_drop_down autorenew_outlined delete_forever_outline…" at bounding box center [678, 329] width 1083 height 448
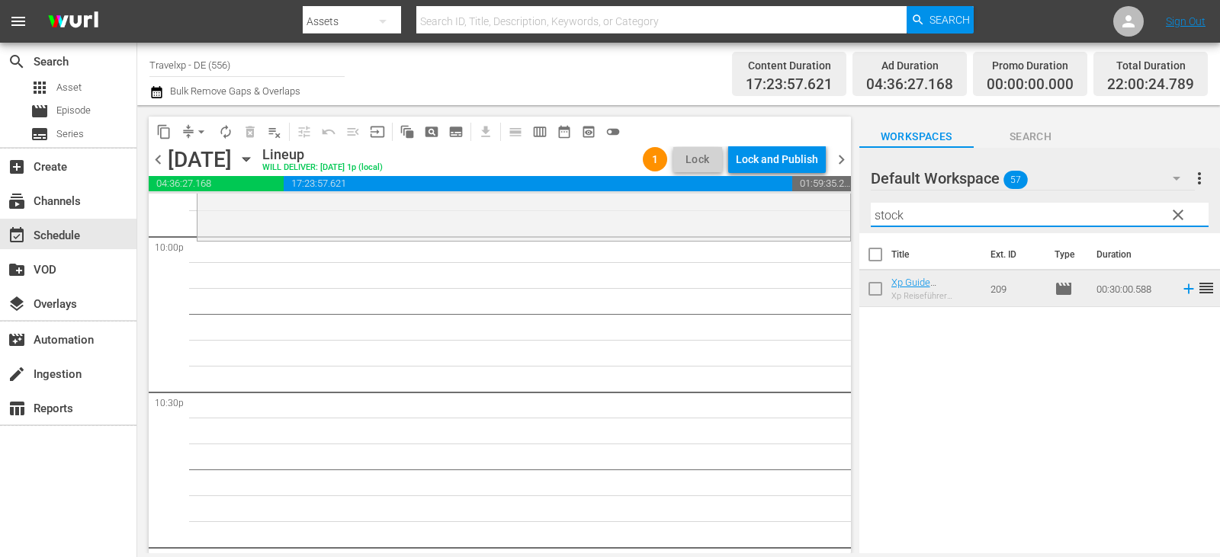
scroll to position [6787, 0]
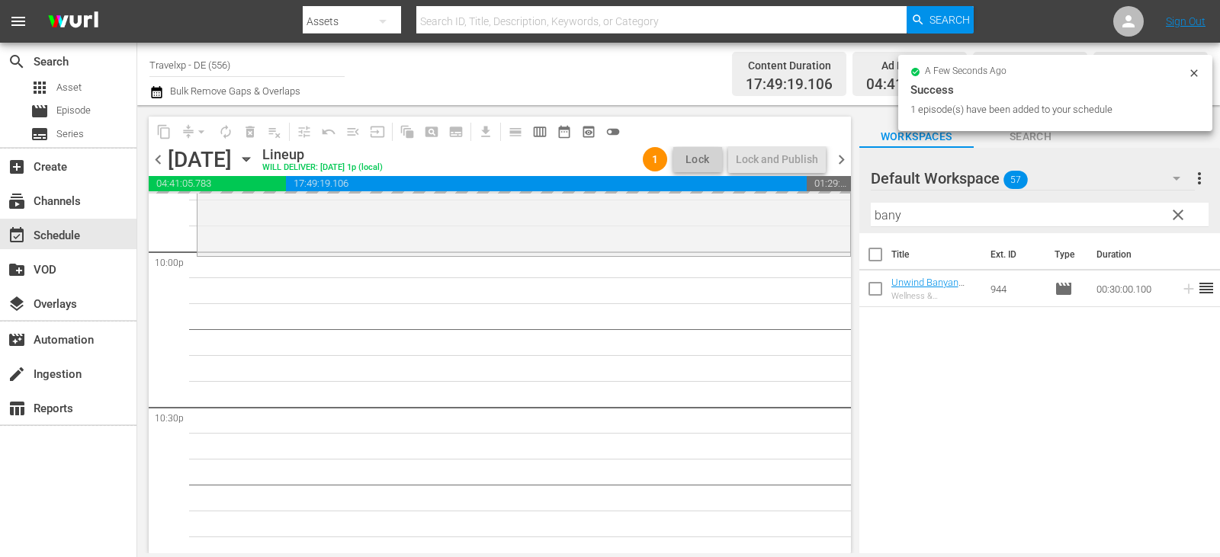
click at [815, 220] on div "content_copy compress arrow_drop_down autorenew_outlined delete_forever_outline…" at bounding box center [678, 329] width 1083 height 448
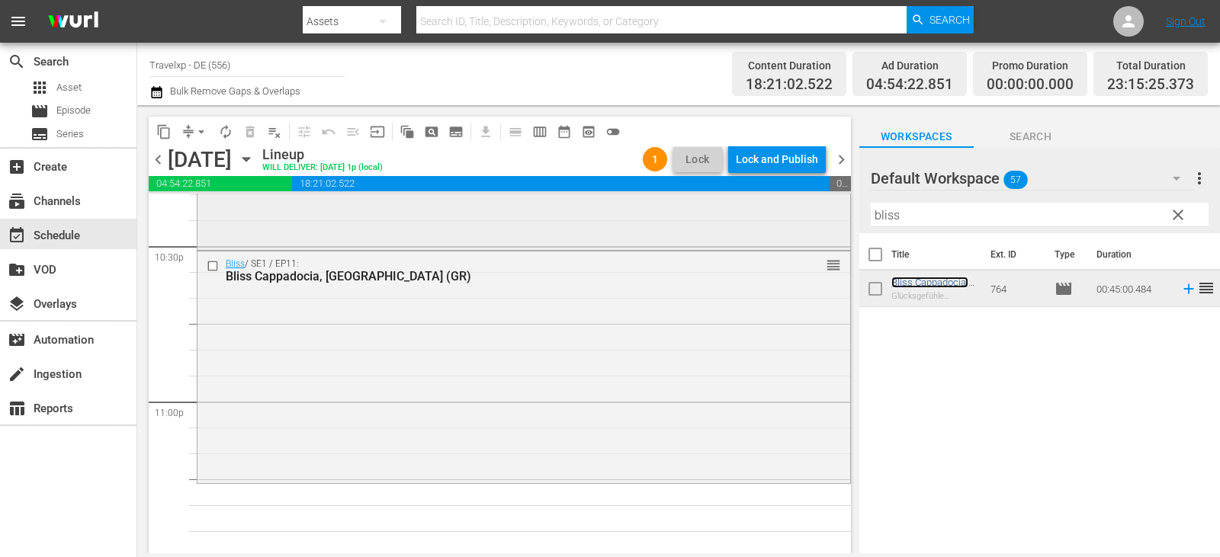
scroll to position [7016, 0]
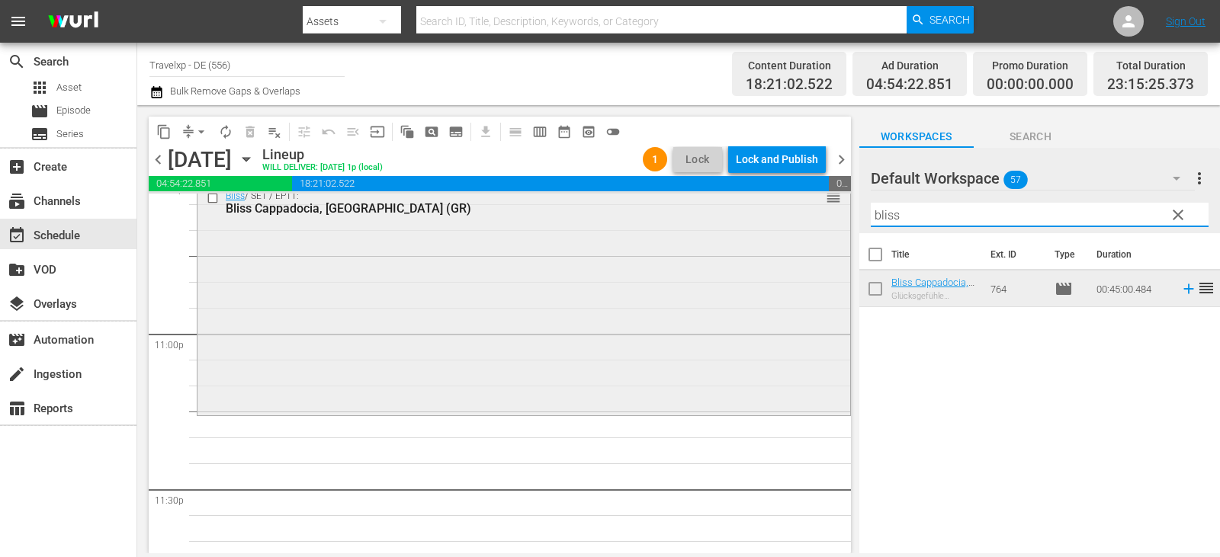
drag, startPoint x: 908, startPoint y: 218, endPoint x: 827, endPoint y: 218, distance: 80.1
click at [827, 218] on div "content_copy compress arrow_drop_down autorenew_outlined delete_forever_outline…" at bounding box center [678, 329] width 1083 height 448
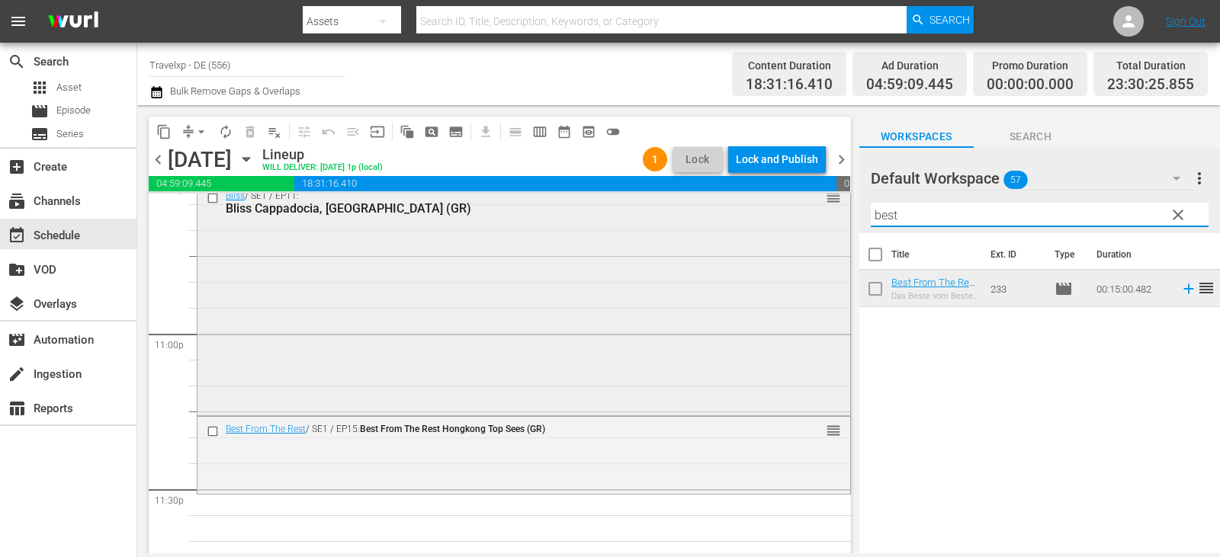
drag, startPoint x: 918, startPoint y: 210, endPoint x: 818, endPoint y: 213, distance: 100.7
click at [818, 213] on div "content_copy compress arrow_drop_down autorenew_outlined delete_forever_outline…" at bounding box center [678, 329] width 1083 height 448
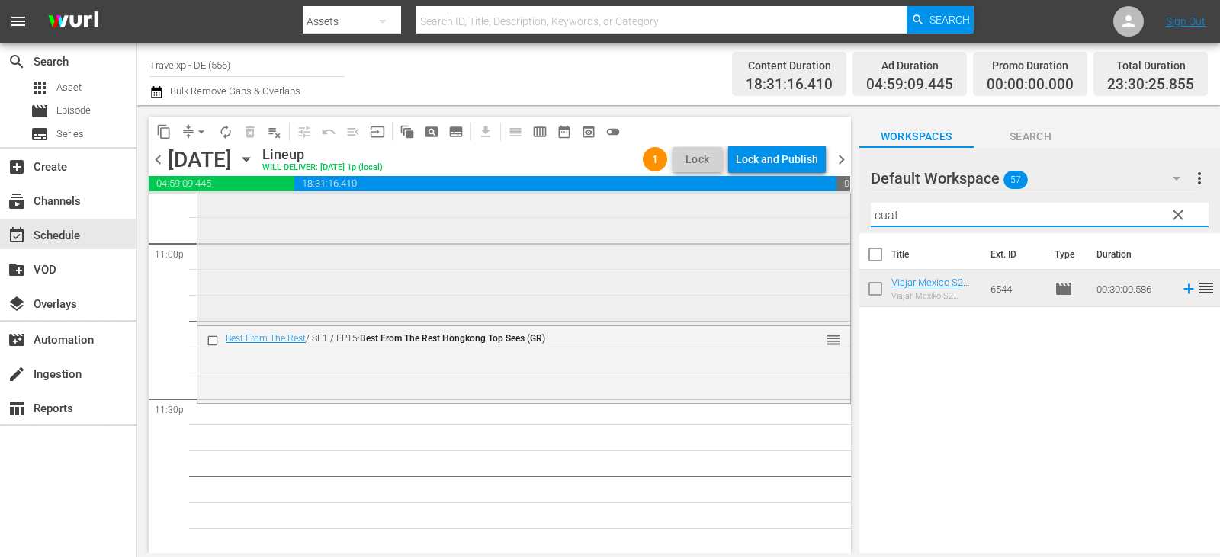
scroll to position [7108, 0]
type input "cuat"
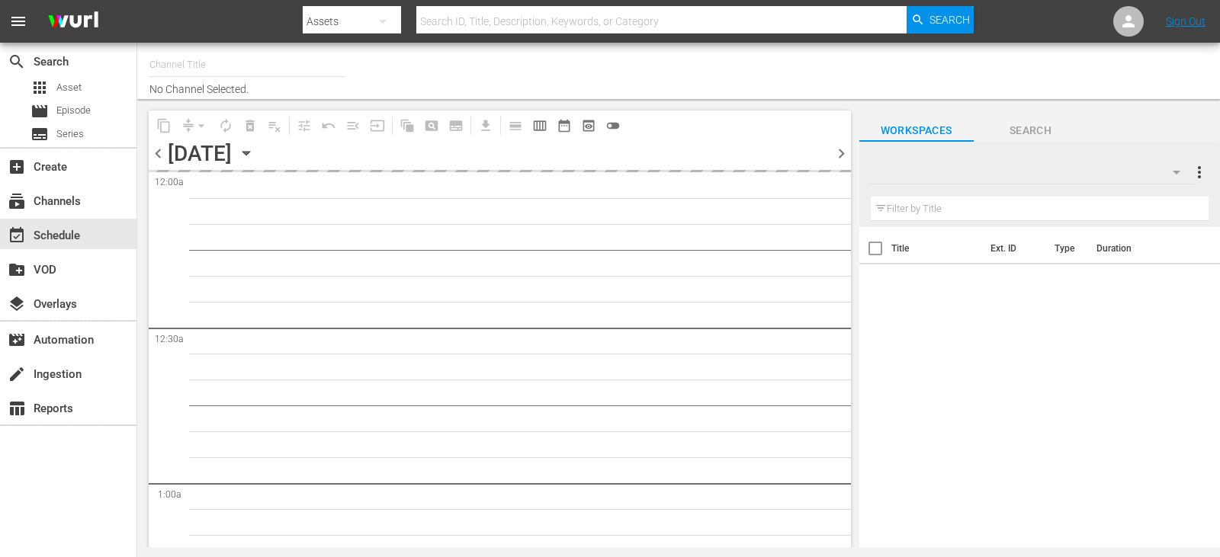
type input "Travelxp - DE (556)"
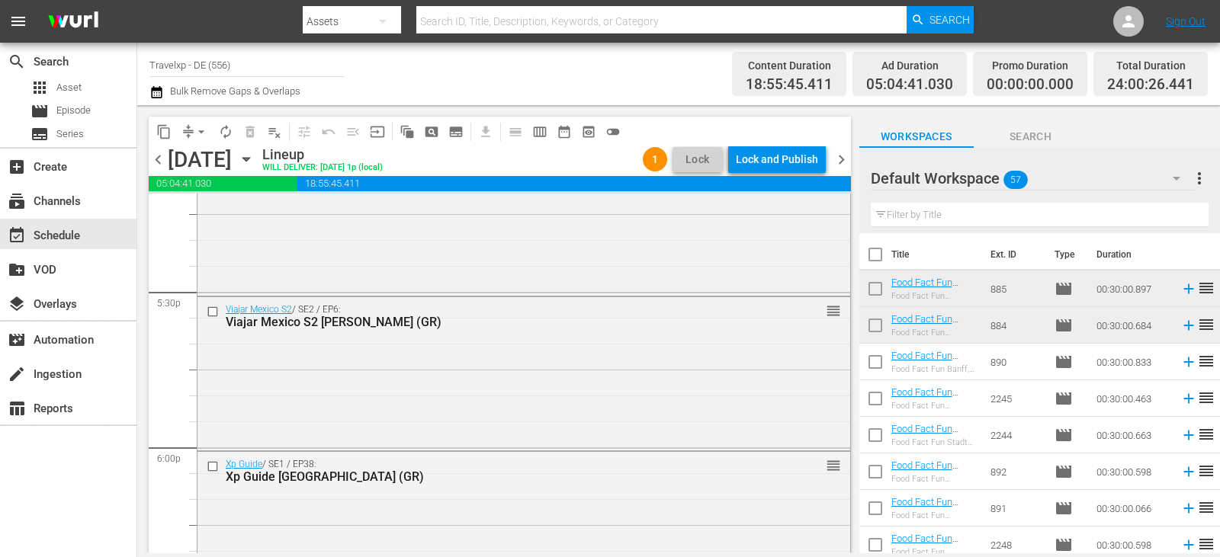
scroll to position [7112, 0]
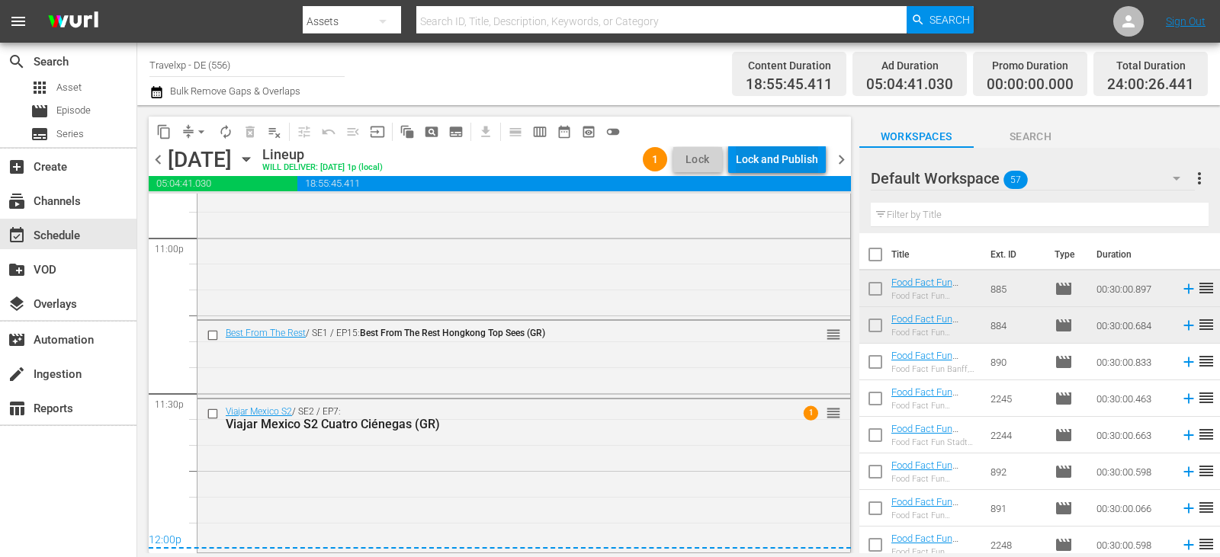
click at [798, 162] on div "Lock and Publish" at bounding box center [777, 159] width 82 height 27
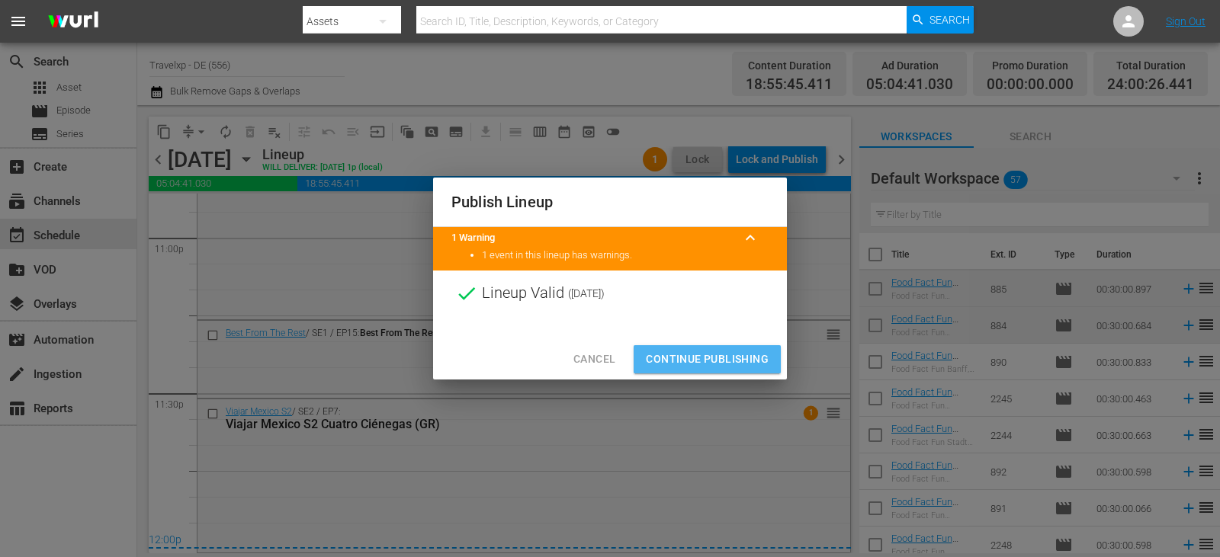
click at [692, 352] on span "Continue Publishing" at bounding box center [707, 359] width 123 height 19
